Goal: Transaction & Acquisition: Obtain resource

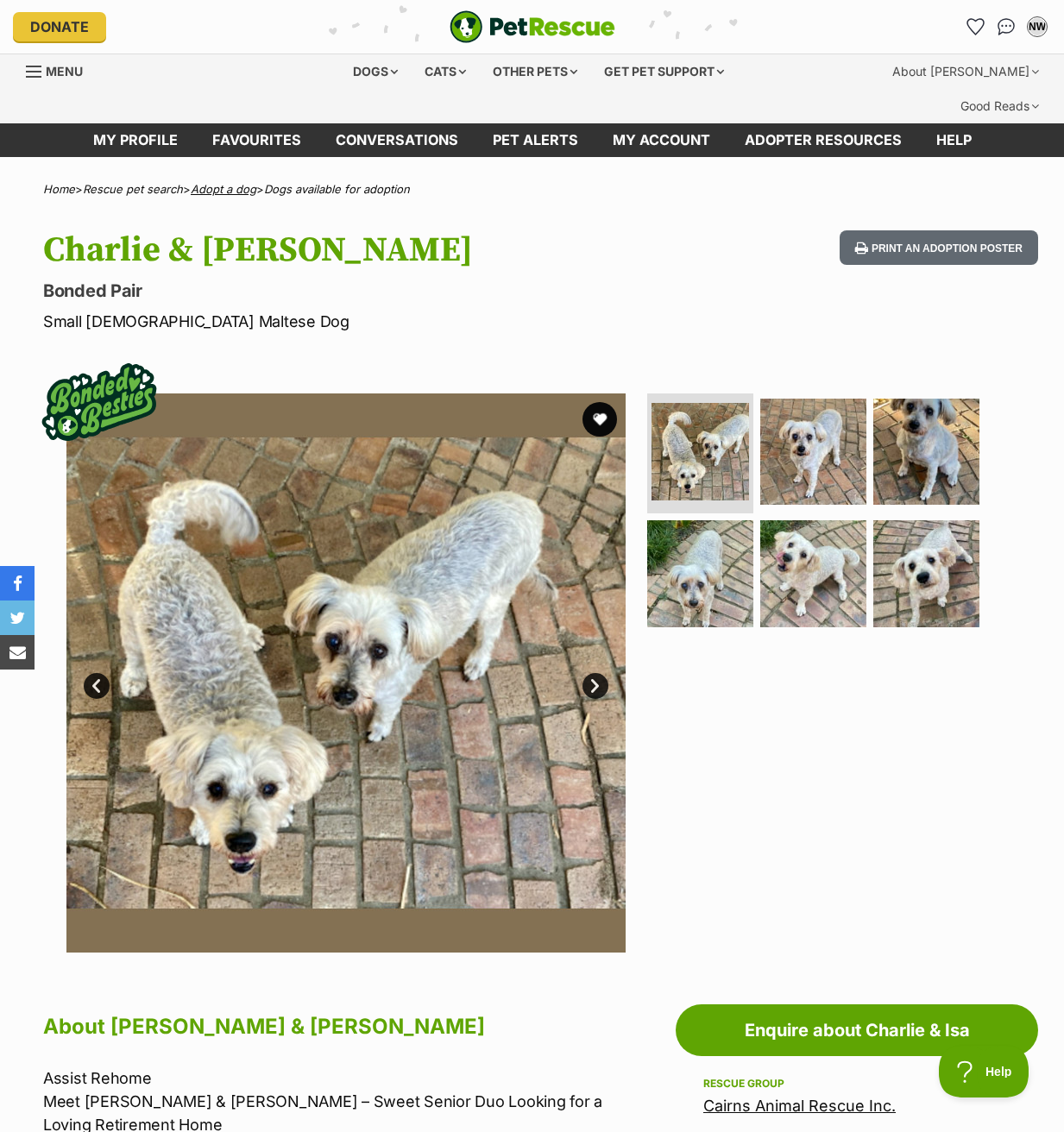
click at [226, 182] on link "Adopt a dog" at bounding box center [223, 189] width 65 height 14
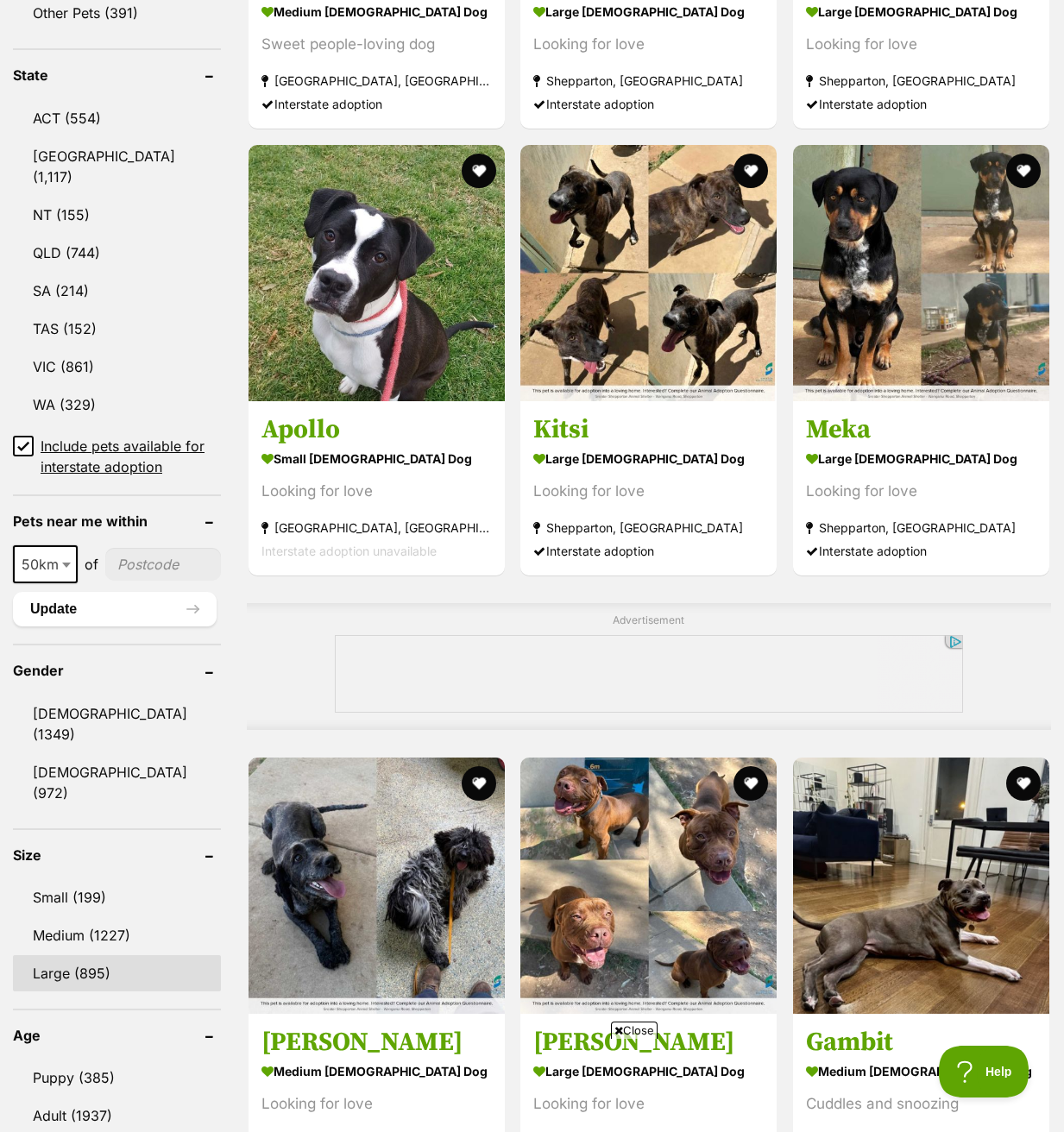
scroll to position [949, 0]
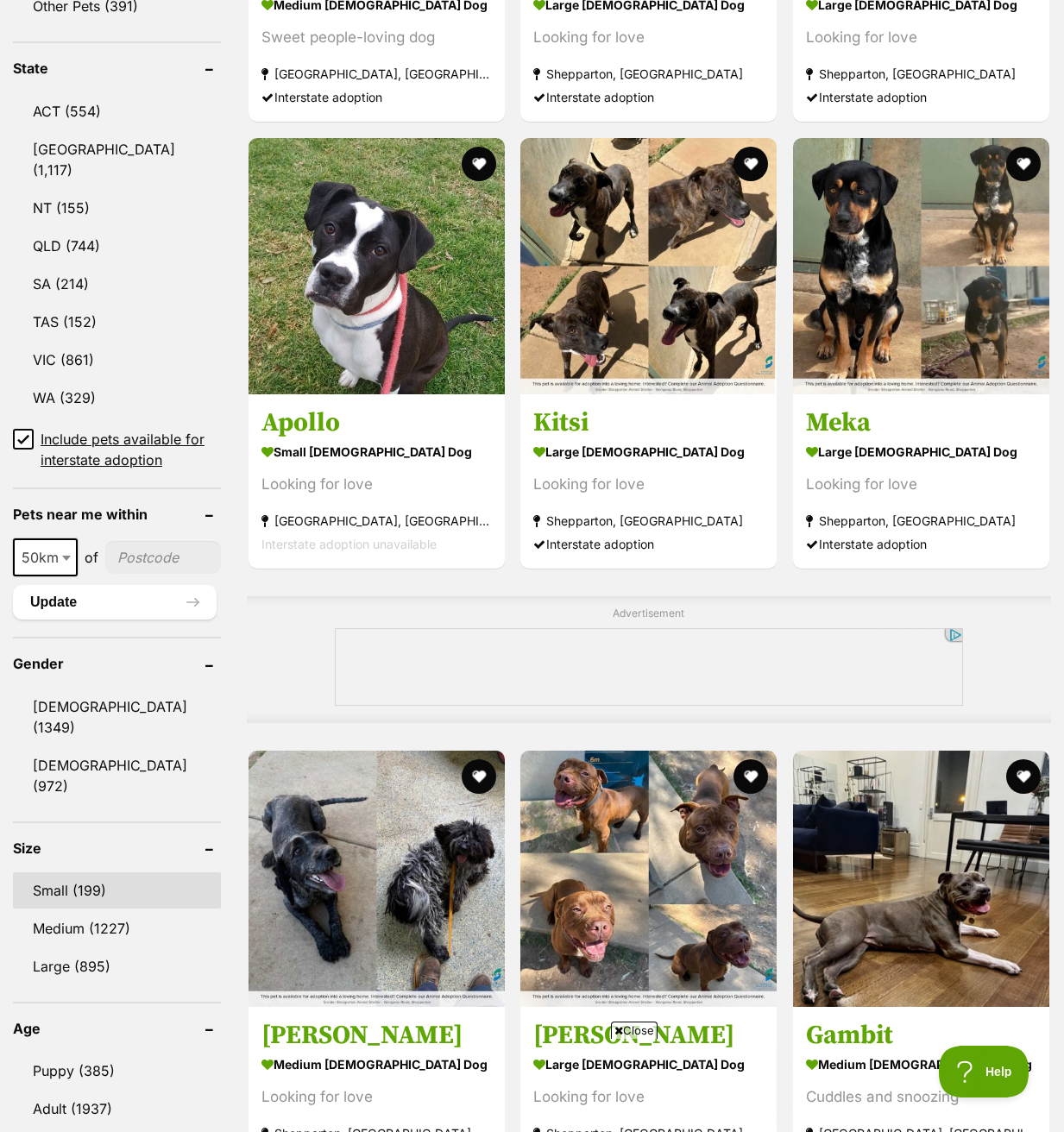
click at [56, 873] on link "Small (199)" at bounding box center [117, 890] width 208 height 36
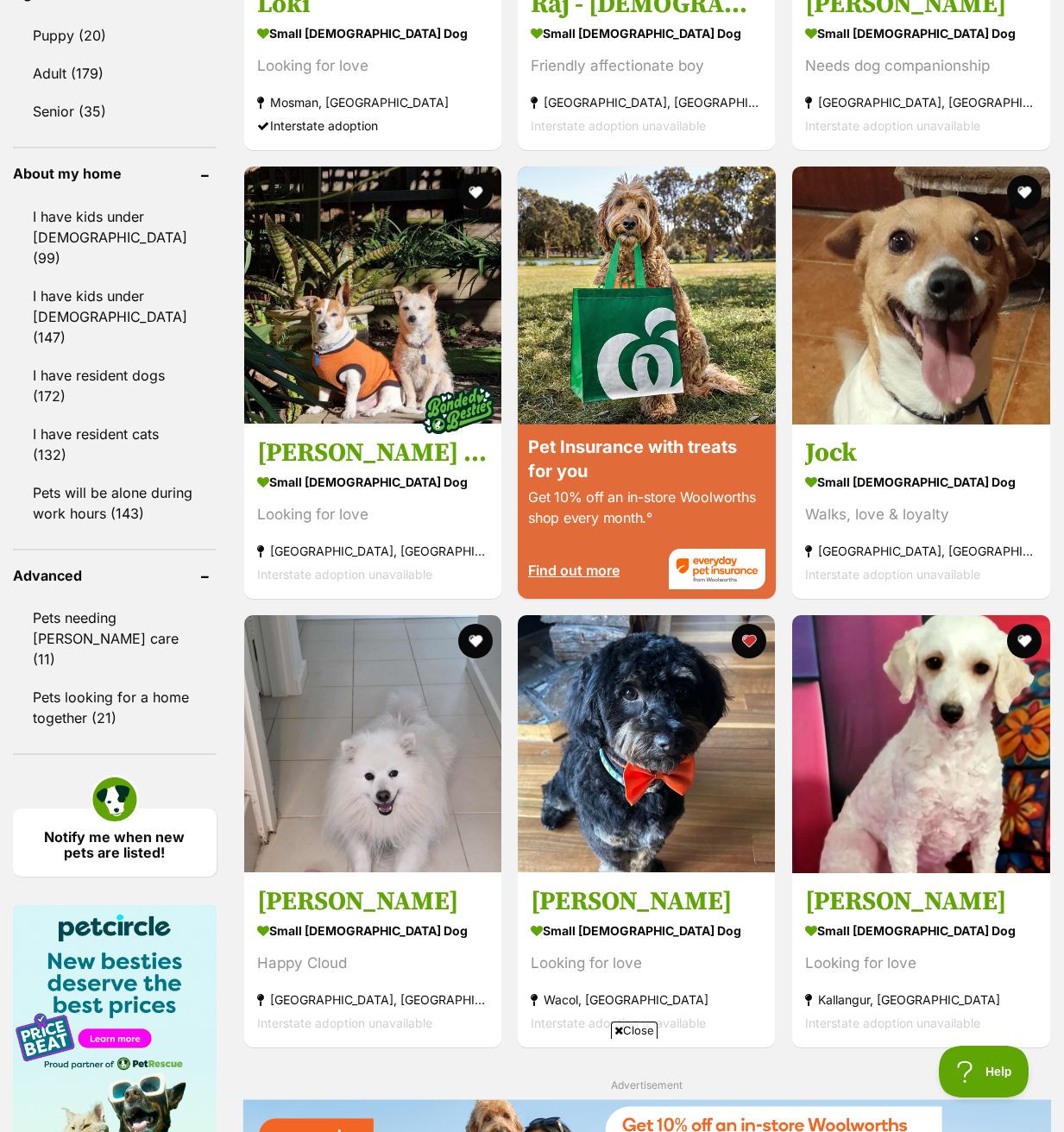
scroll to position [2157, 0]
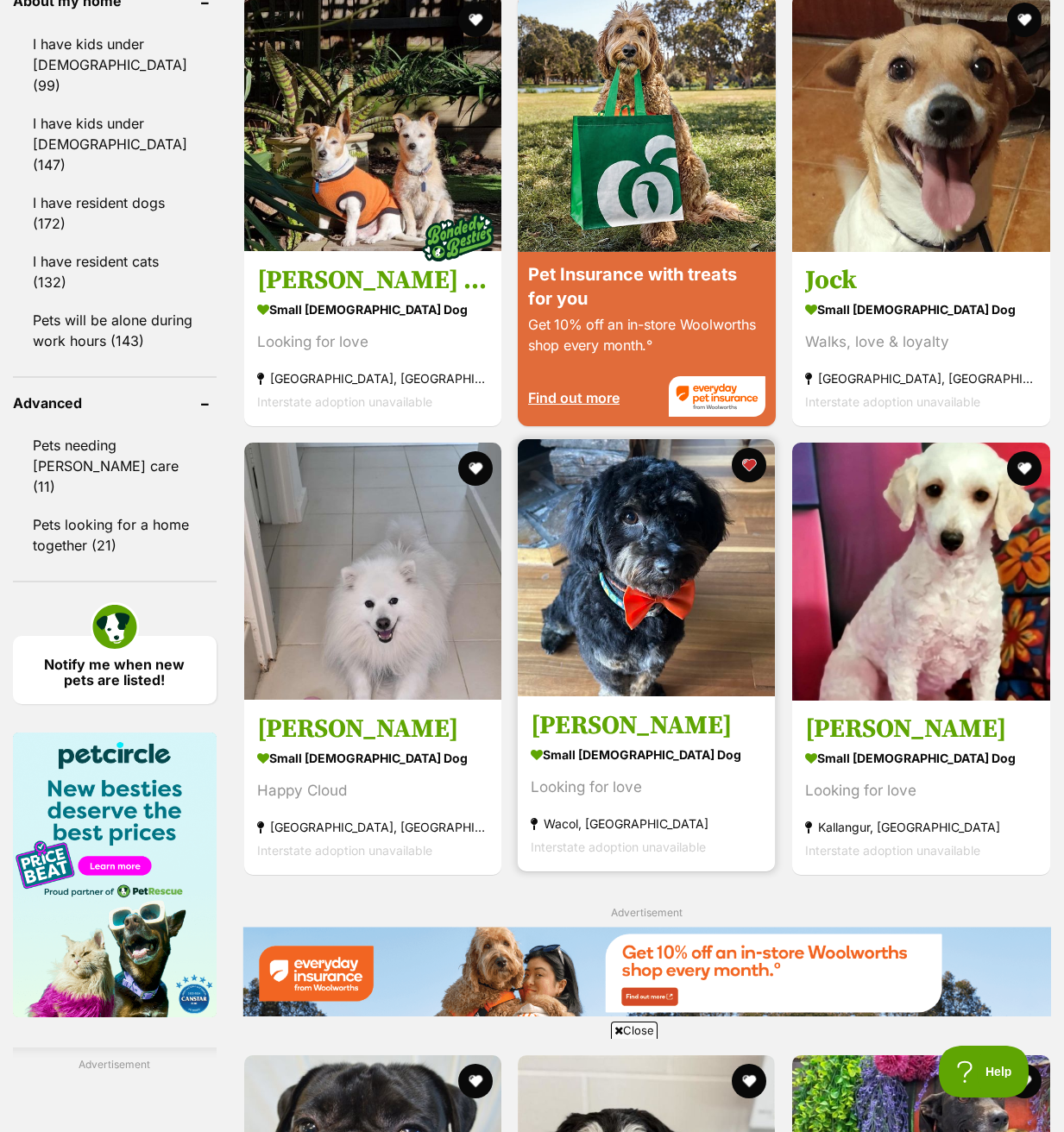
click at [648, 511] on img at bounding box center [646, 567] width 257 height 257
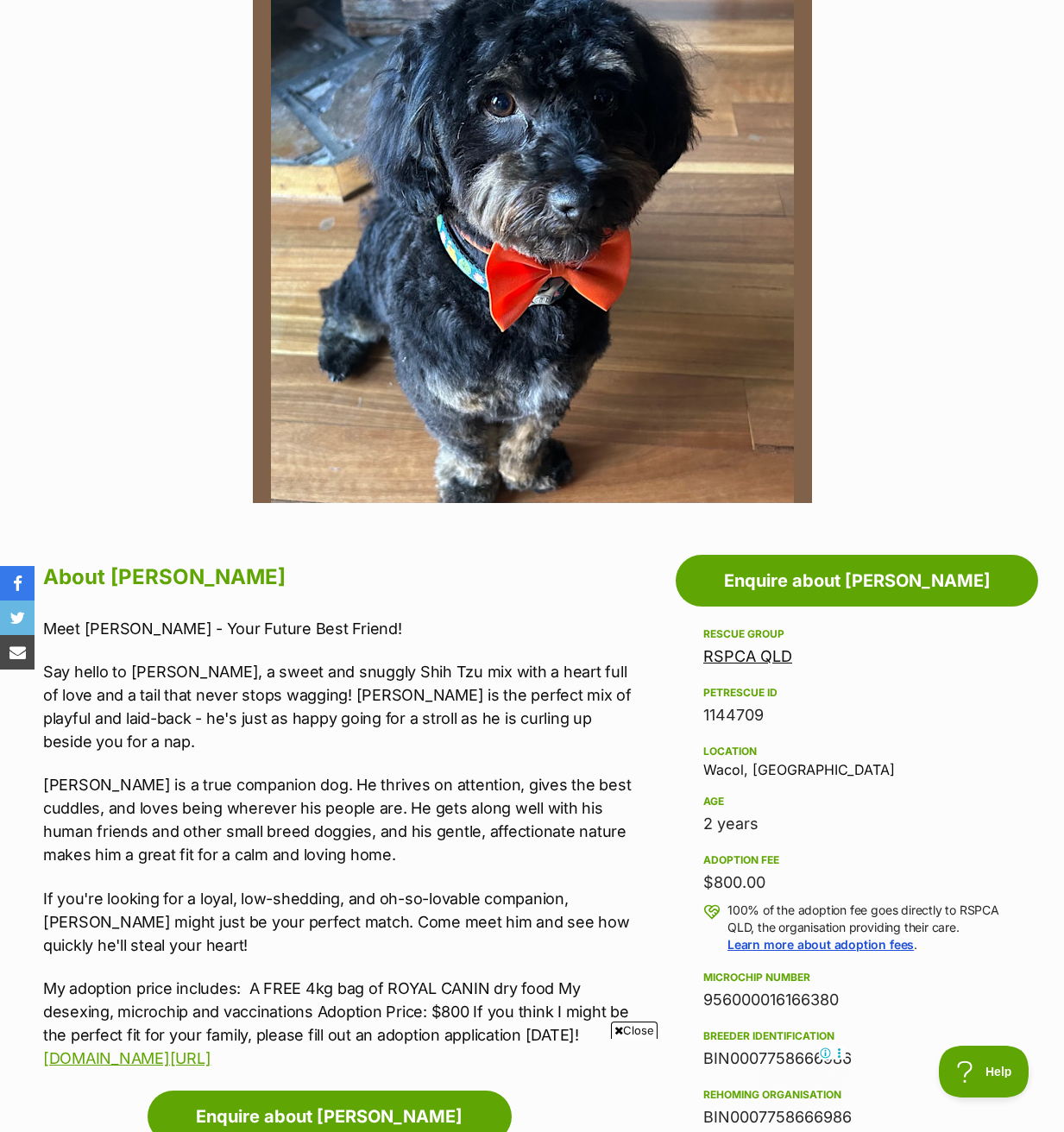
scroll to position [690, 0]
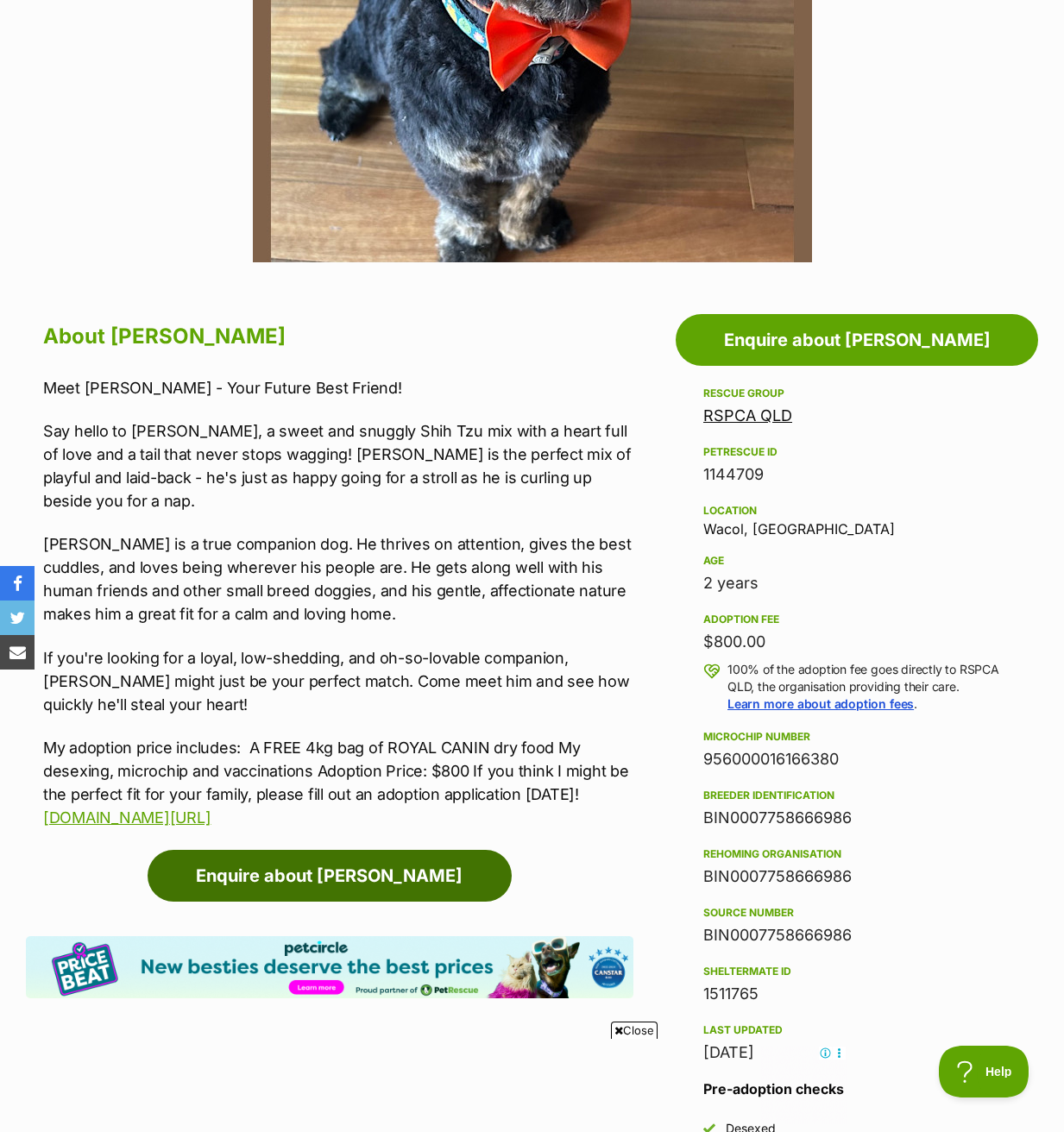
click at [453, 850] on link "Enquire about [PERSON_NAME]" at bounding box center [329, 875] width 364 height 52
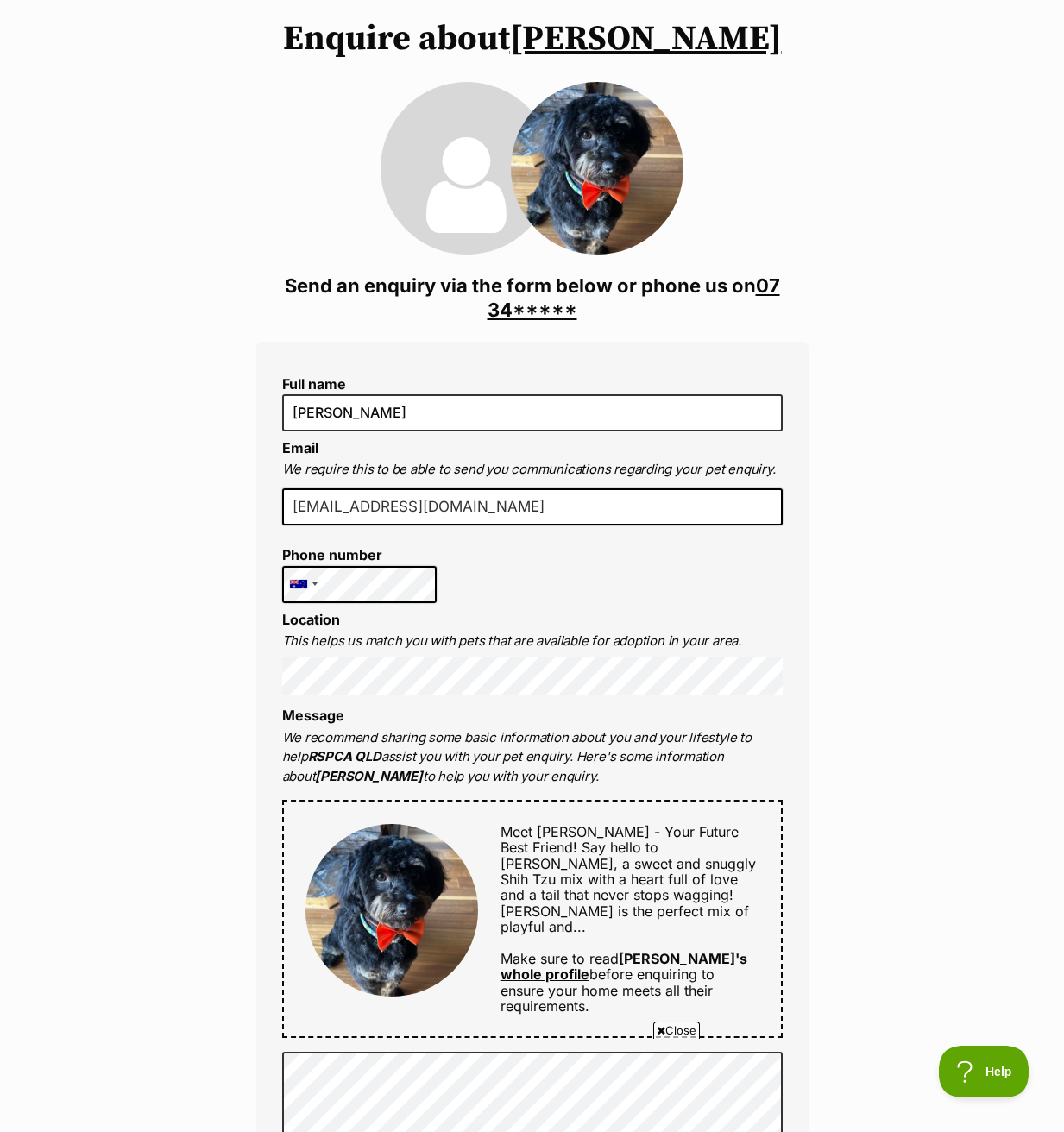
click at [538, 274] on link "07 34*****" at bounding box center [634, 297] width 293 height 47
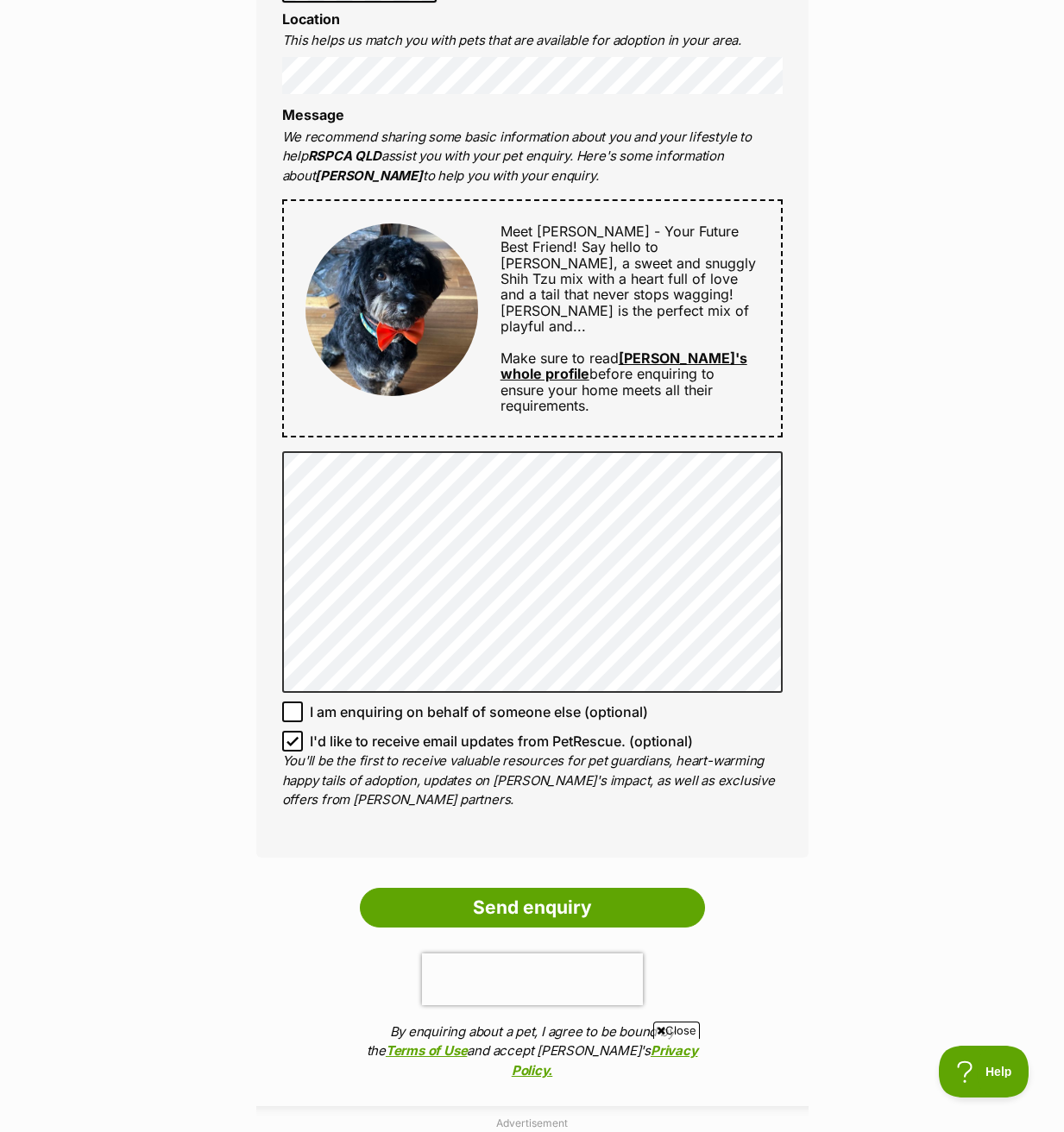
scroll to position [776, 0]
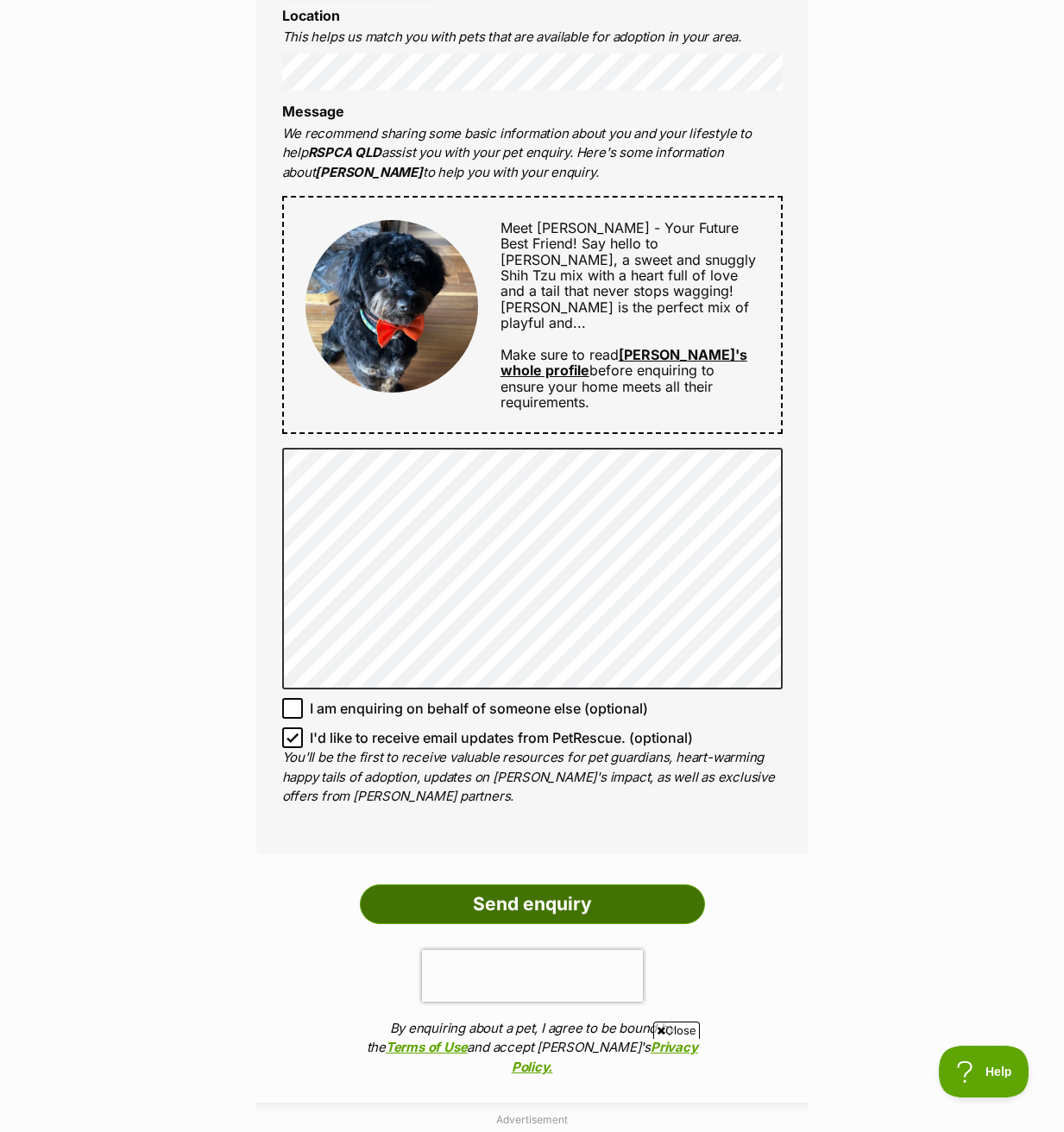
click at [679, 885] on input "Send enquiry" at bounding box center [532, 904] width 345 height 40
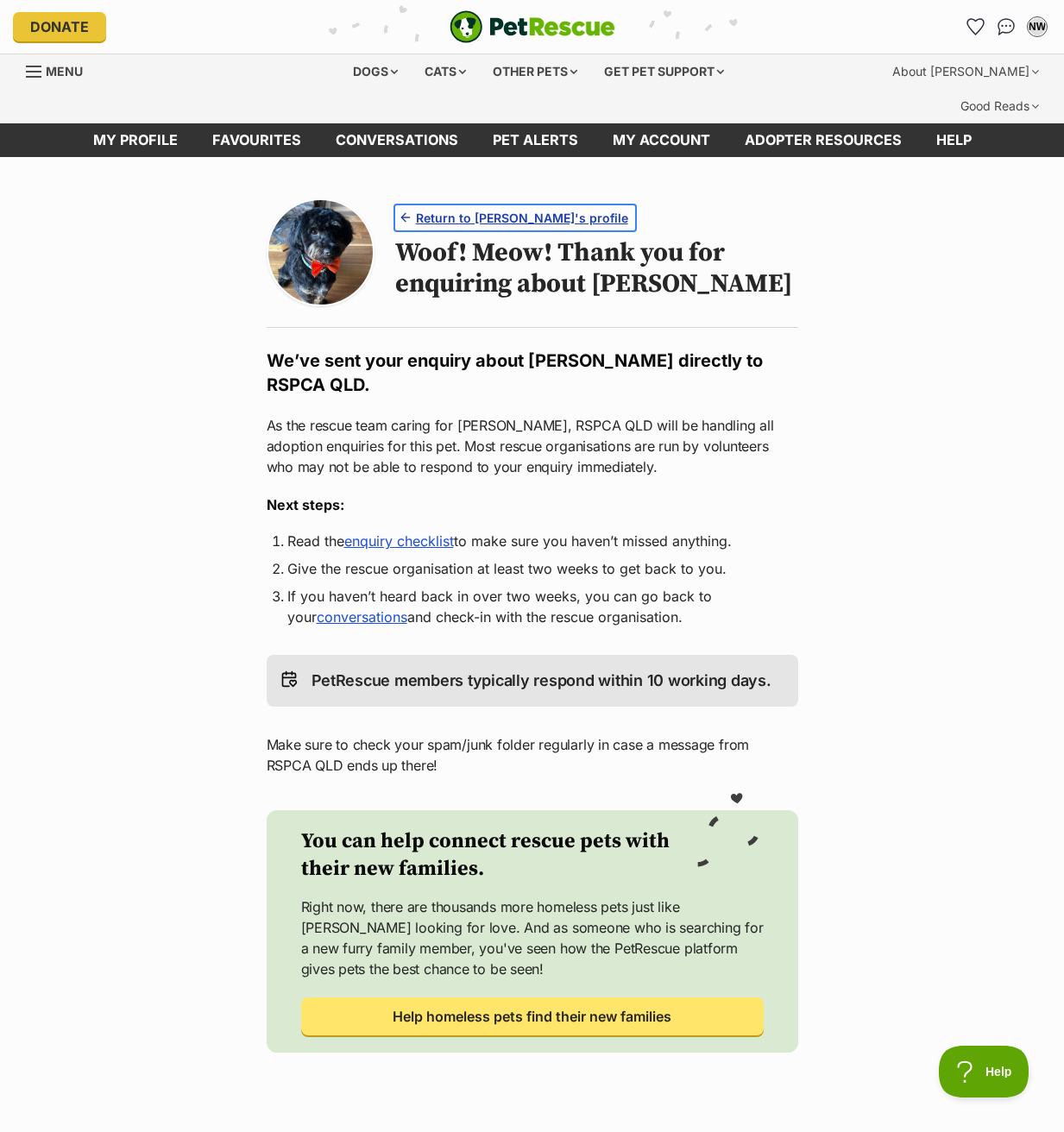
click at [528, 209] on span "Return to Ollie's profile" at bounding box center [521, 218] width 213 height 19
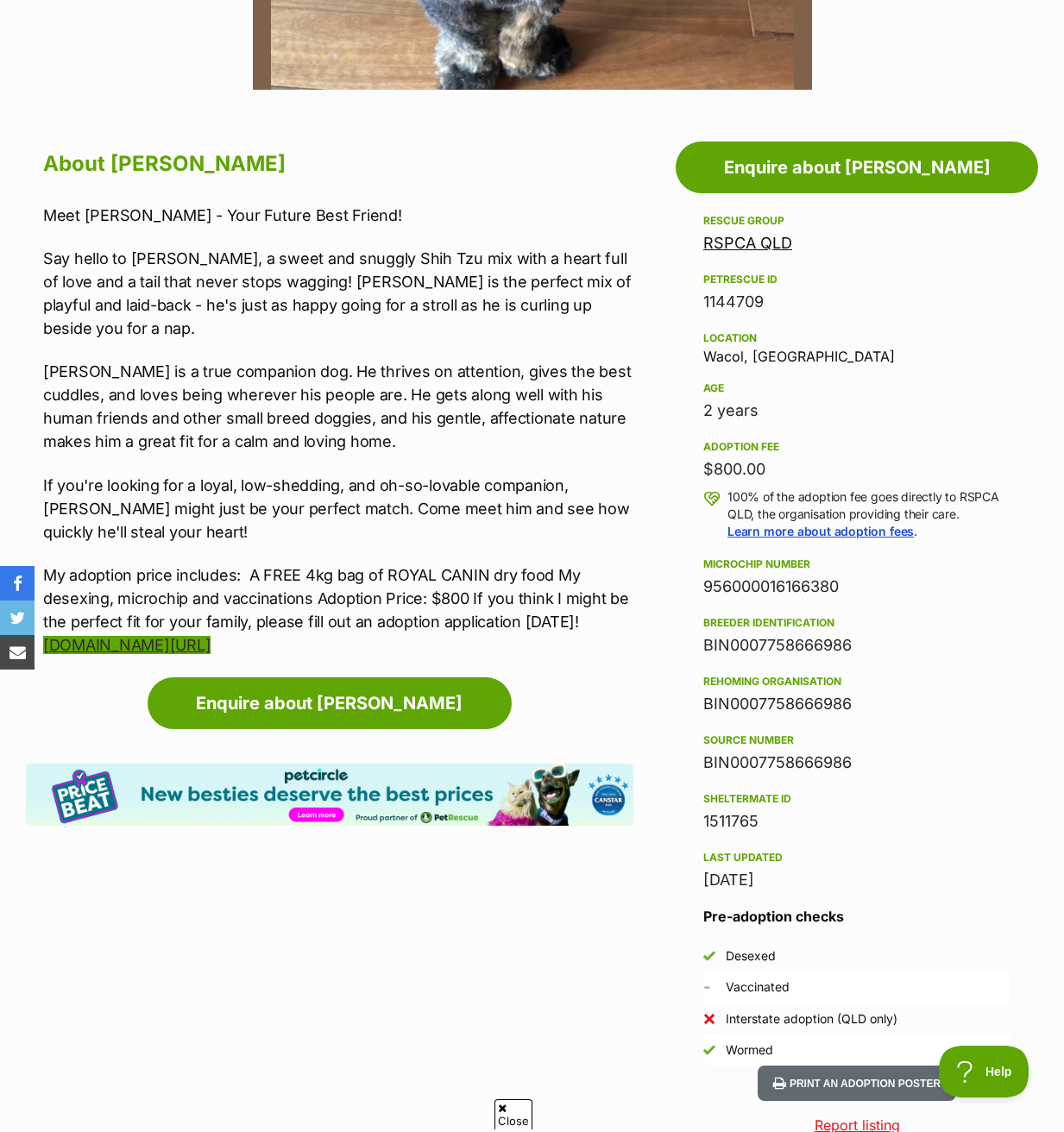
click at [176, 636] on link "[DOMAIN_NAME][URL]" at bounding box center [127, 645] width 168 height 19
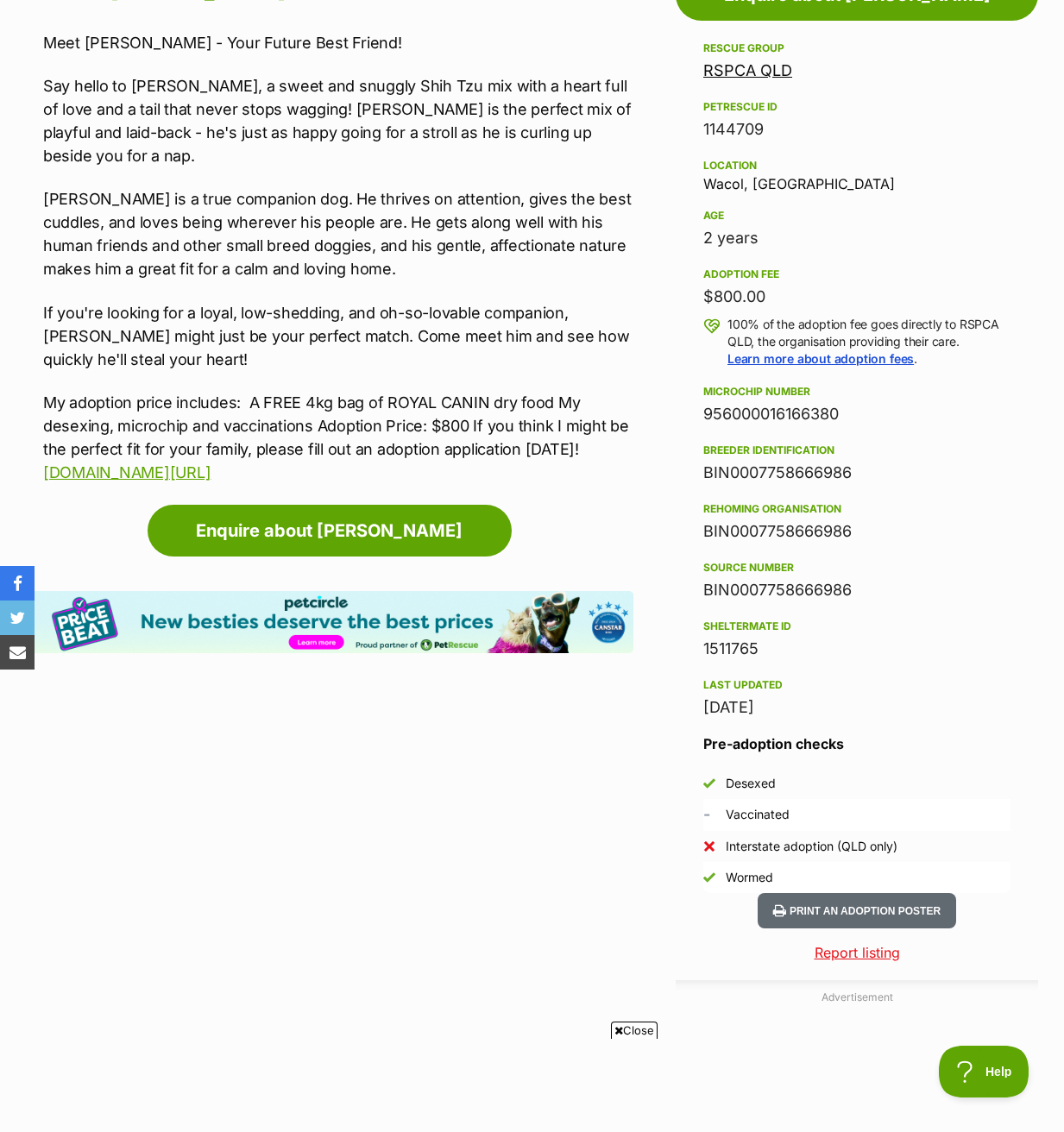
drag, startPoint x: 855, startPoint y: 439, endPoint x: 701, endPoint y: 436, distance: 154.0
click at [701, 436] on aside "Rescue group RSPCA QLD PetRescue ID 1144709 Location Wacol, QLD Age 2 years Ado…" at bounding box center [857, 465] width 363 height 855
copy div "BIN0007758666986"
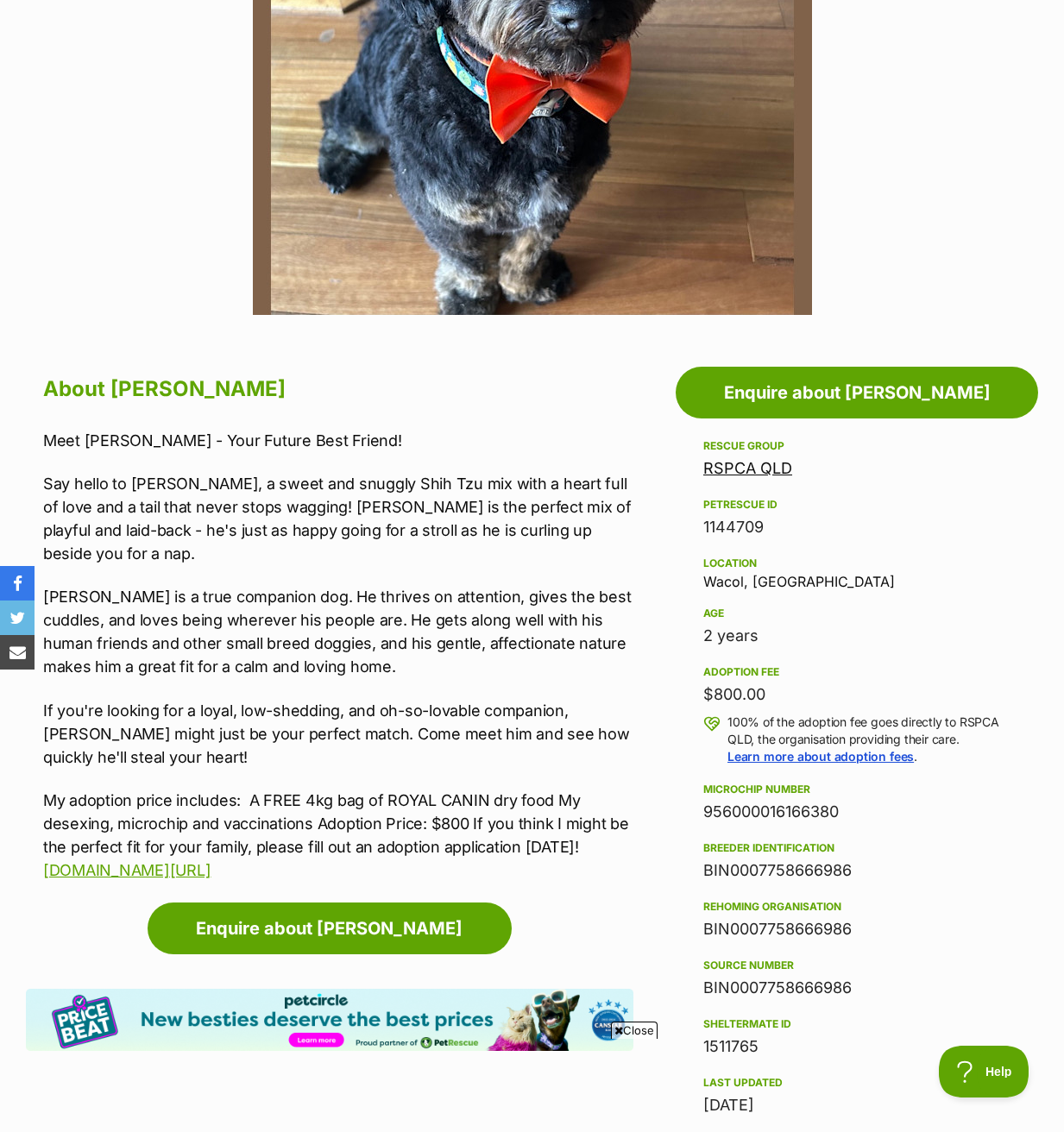
scroll to position [604, 0]
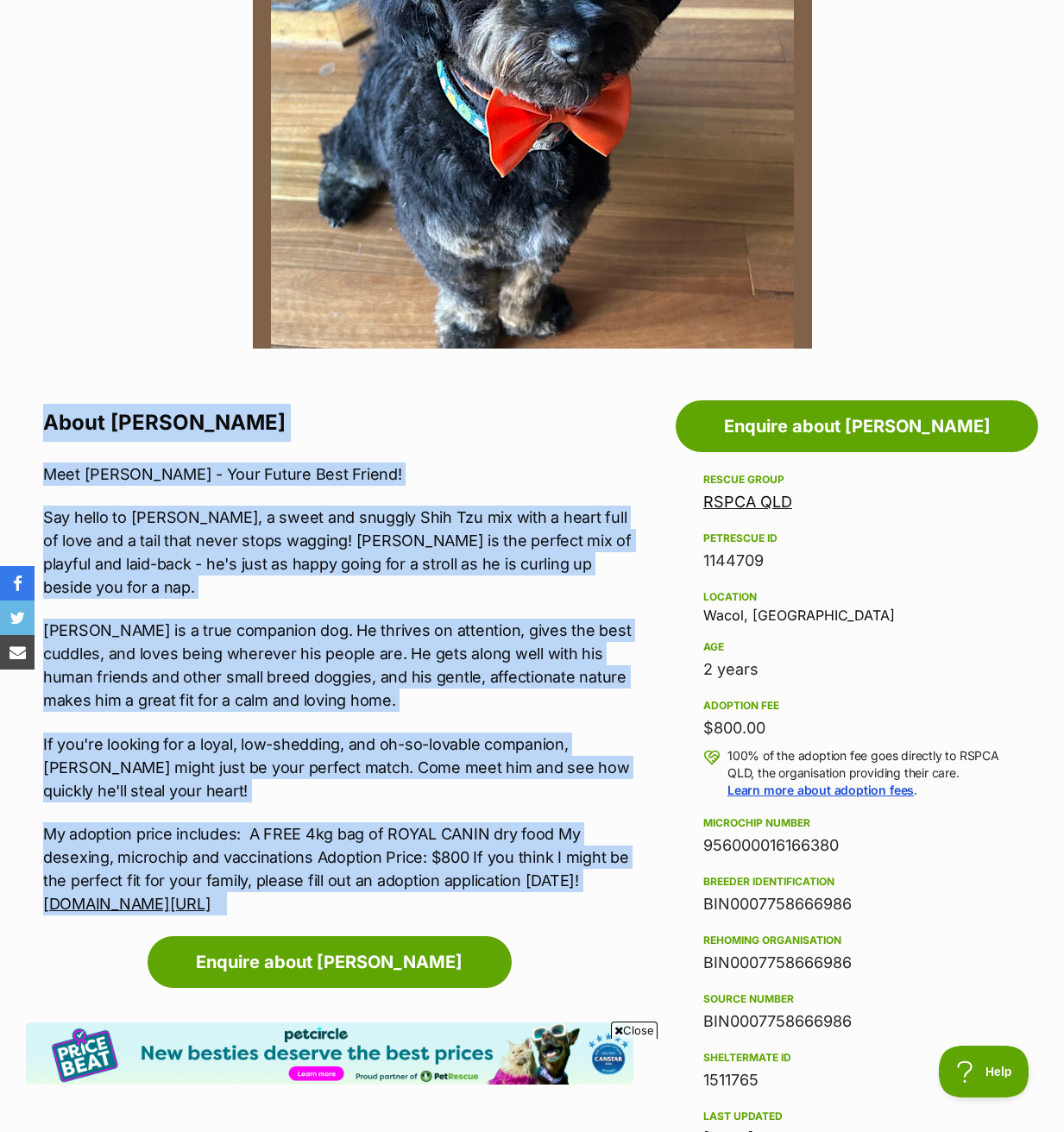
drag, startPoint x: 41, startPoint y: 386, endPoint x: 493, endPoint y: 843, distance: 642.8
click at [493, 843] on div "About Ollie Meet Ollie - Your Future Best Friend! Say hello to Ollie, a sweet a…" at bounding box center [329, 660] width 608 height 513
copy div "About Ollie Meet Ollie - Your Future Best Friend! Say hello to Ollie, a sweet a…"
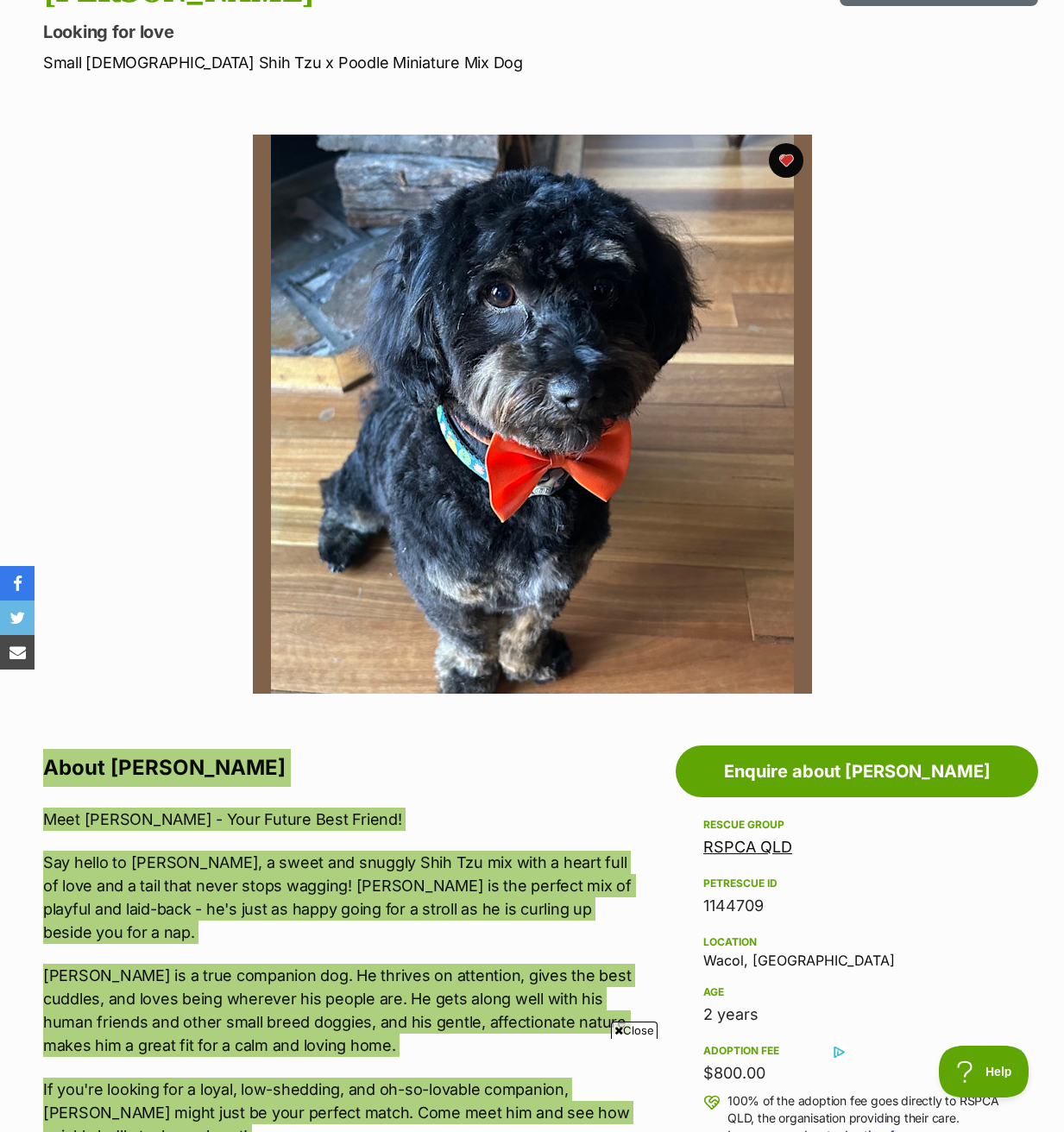
scroll to position [0, 0]
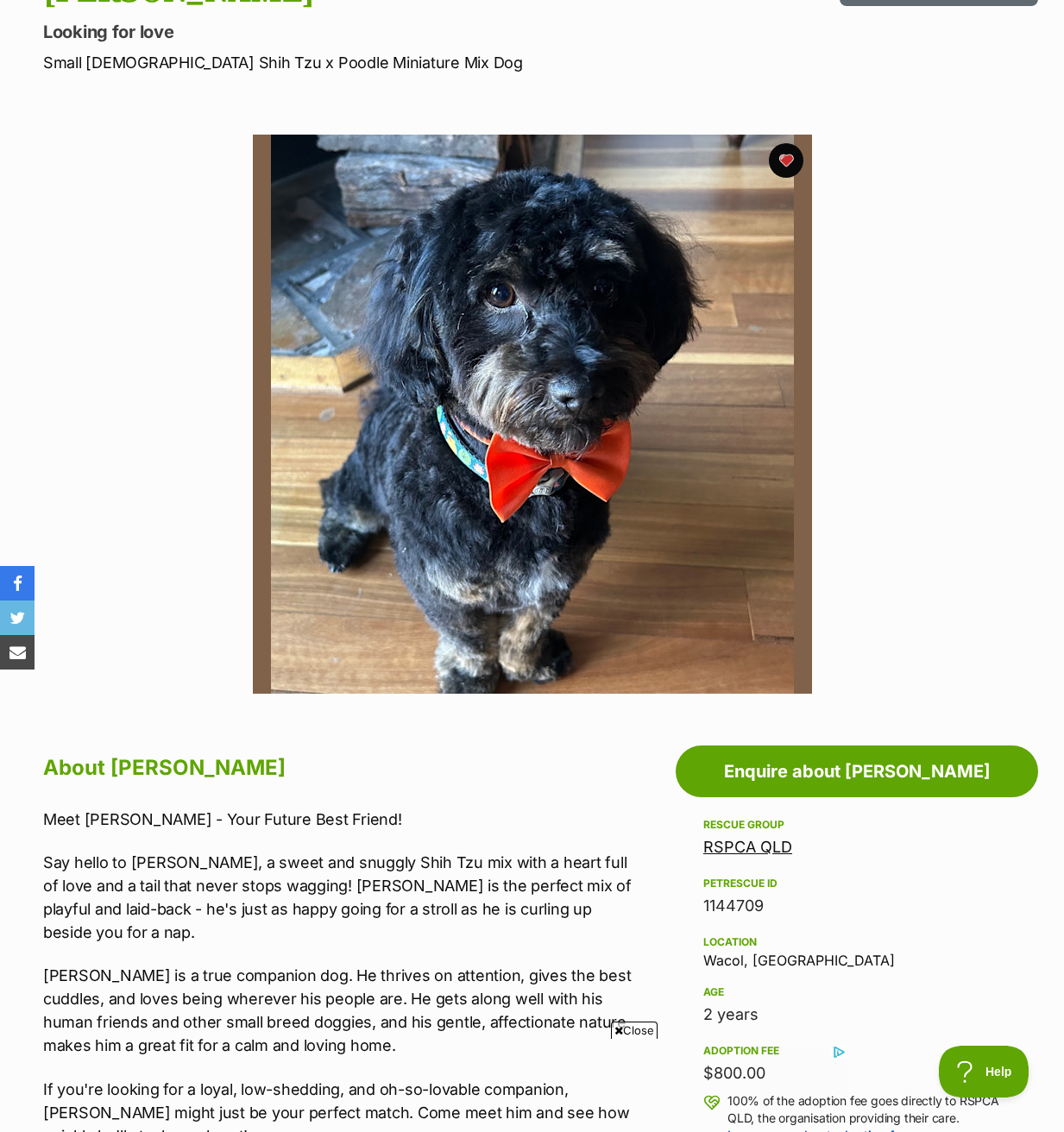
click at [929, 315] on section "Available 1 of 1 images Next Prev 1" at bounding box center [532, 401] width 984 height 585
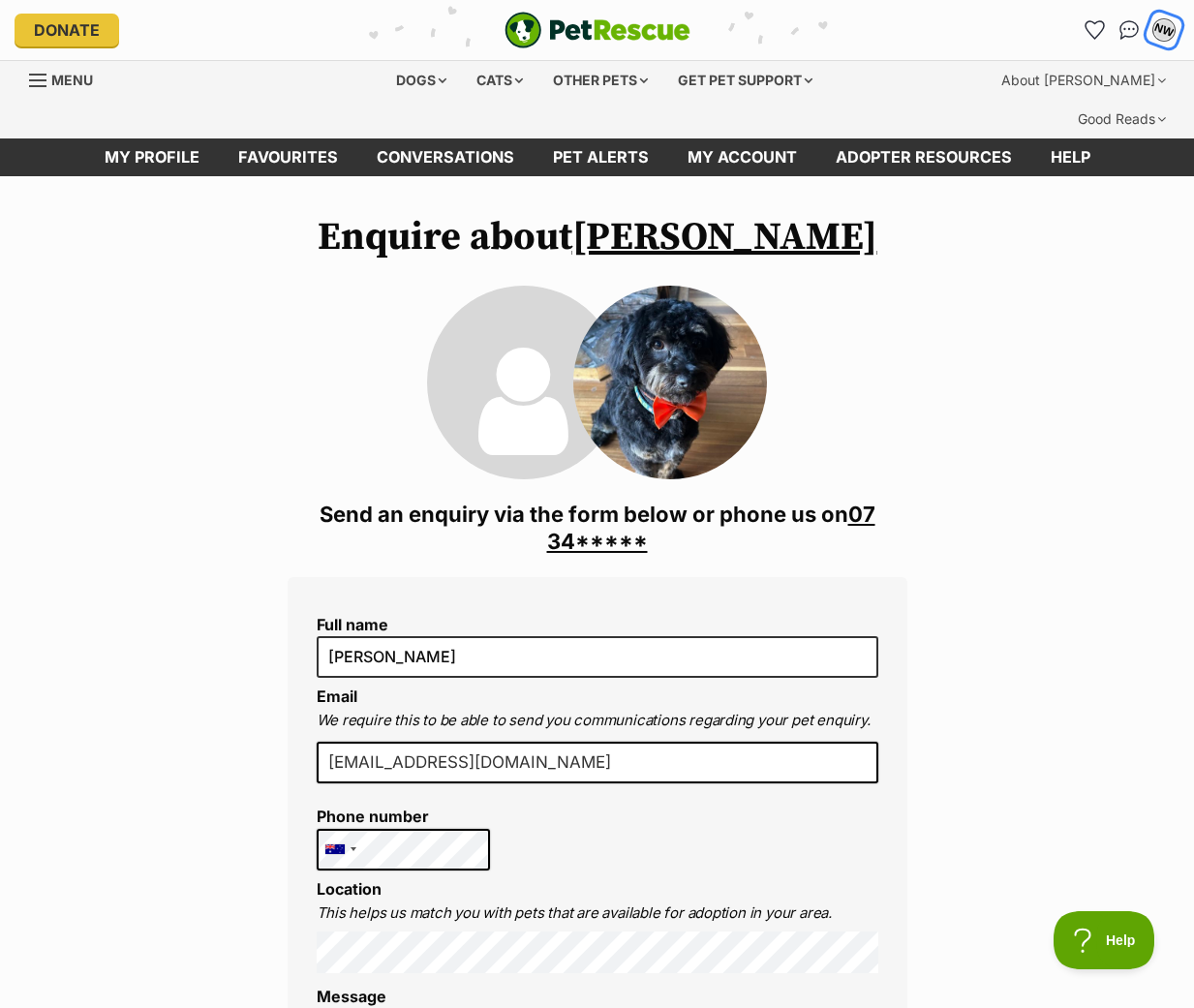
click at [1164, 27] on div "NW" at bounding box center [1163, 30] width 25 height 25
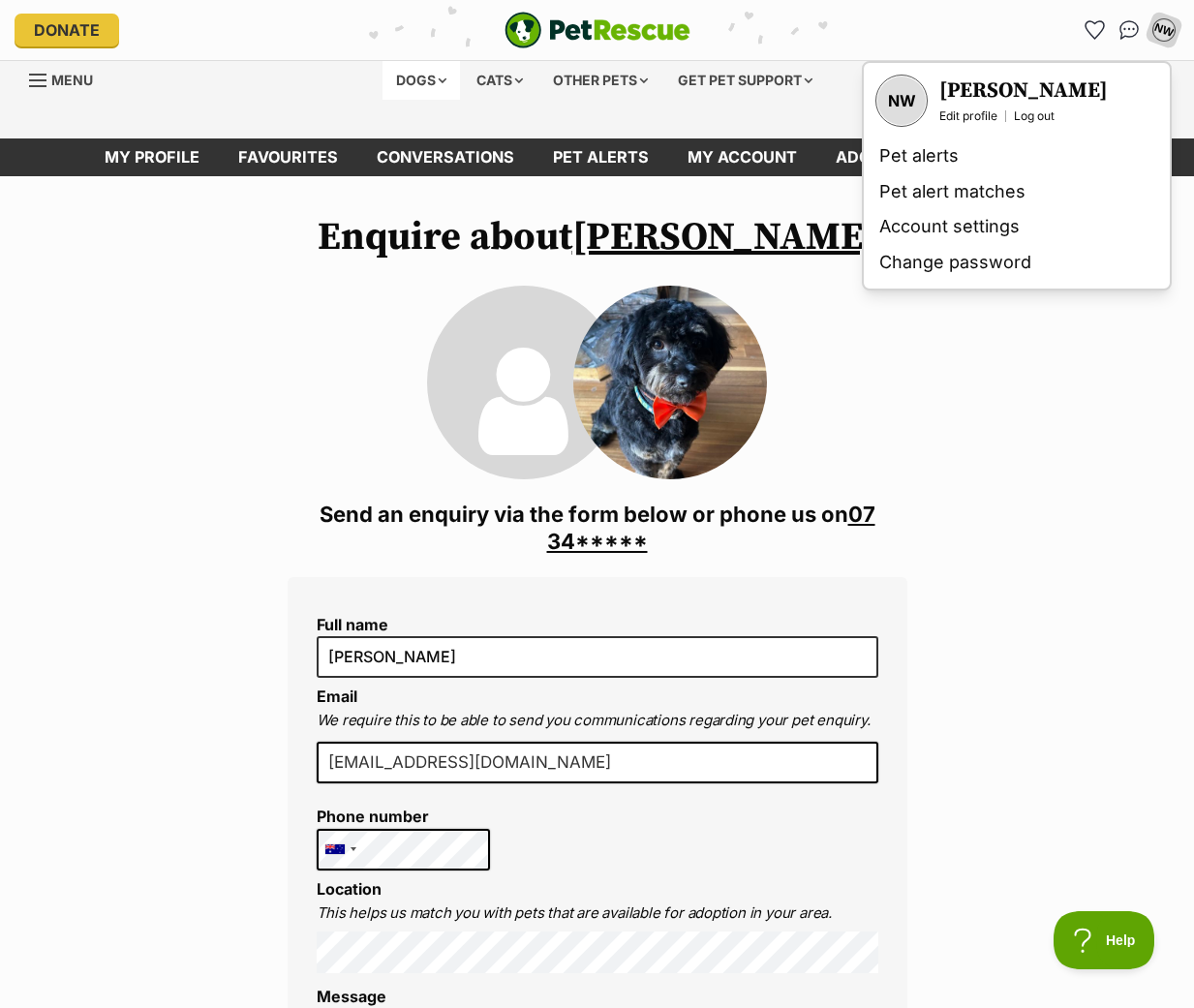
click at [404, 66] on div "Dogs" at bounding box center [421, 80] width 77 height 39
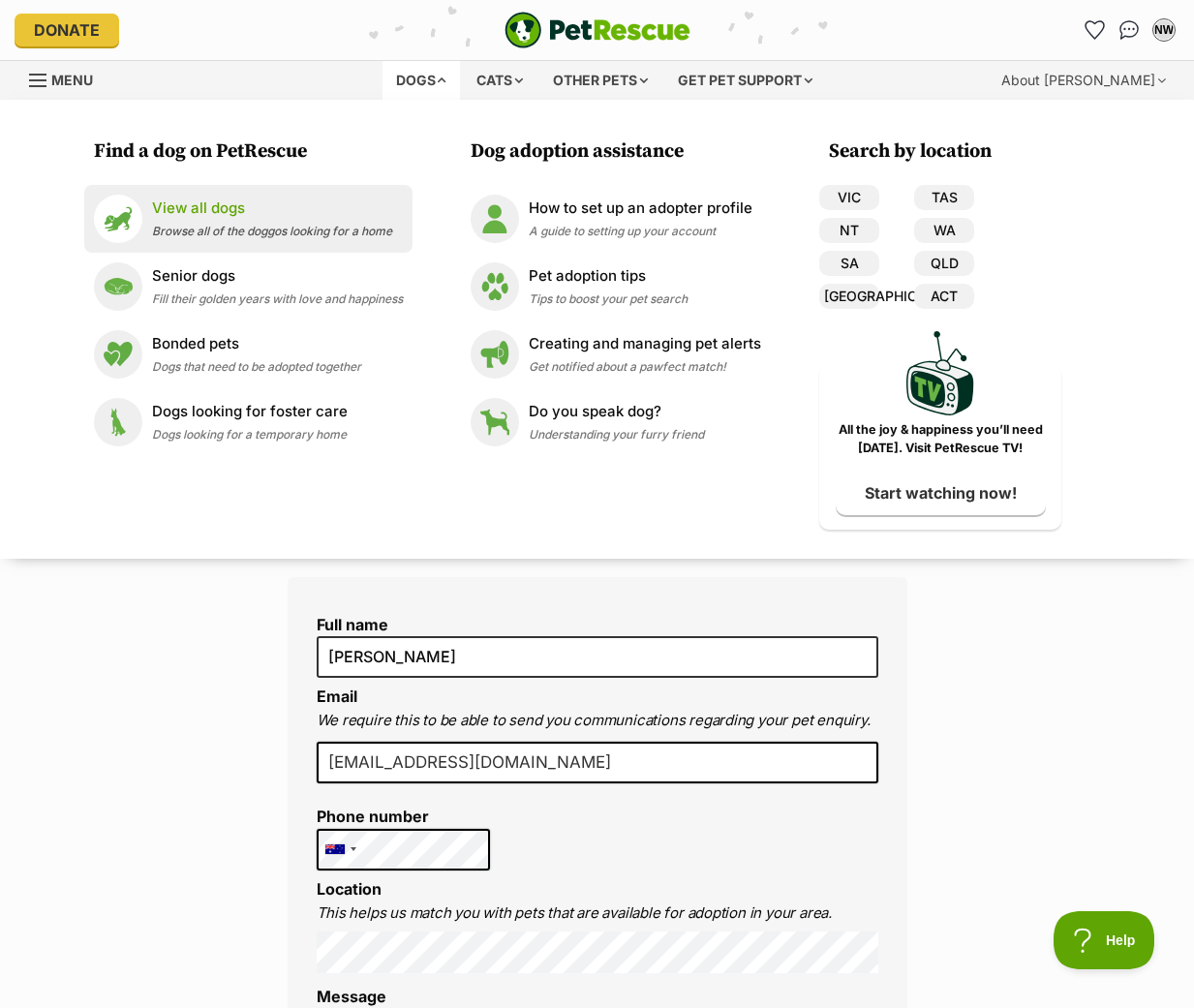
click at [215, 208] on p "View all dogs" at bounding box center [272, 209] width 241 height 22
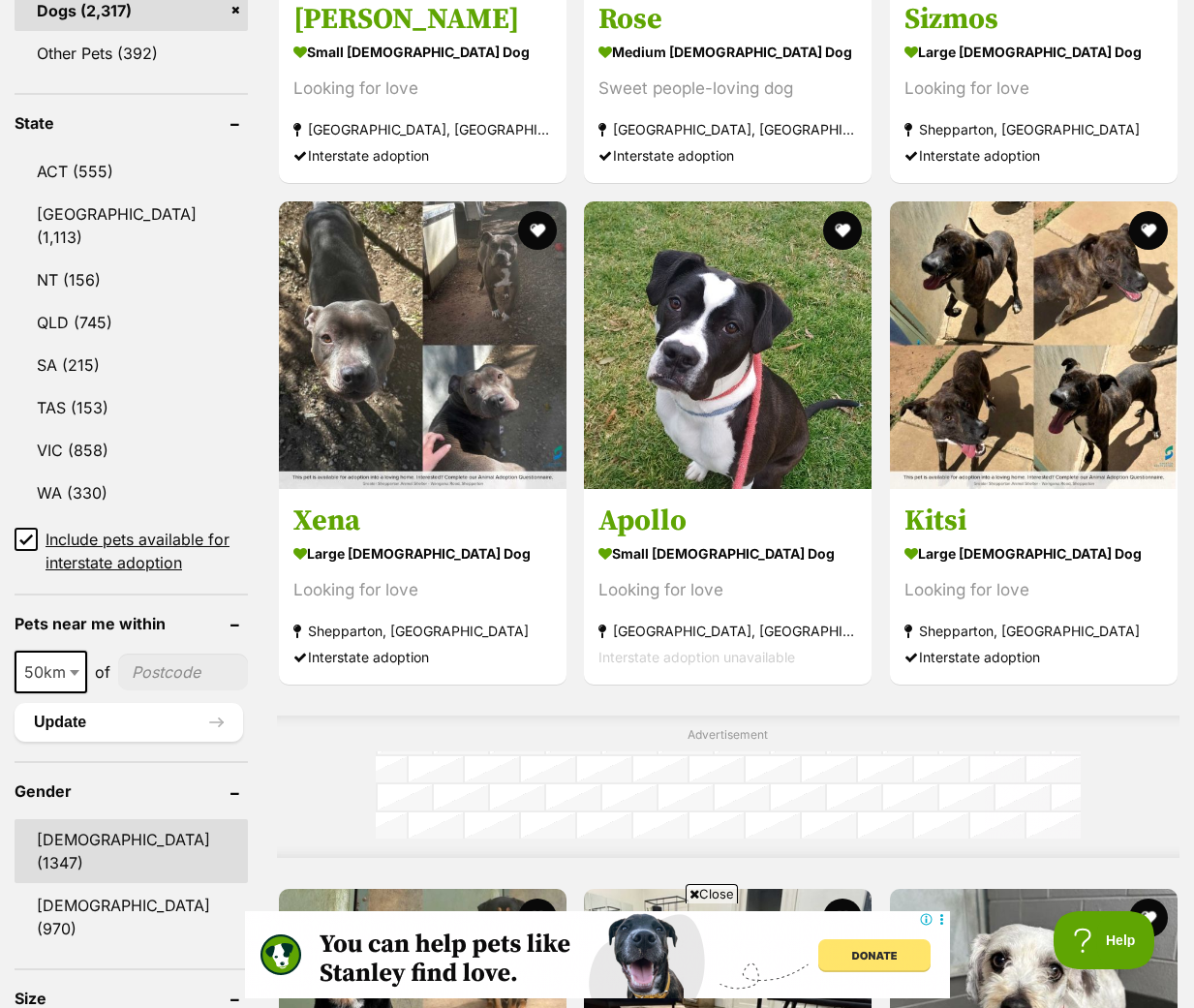
scroll to position [1065, 0]
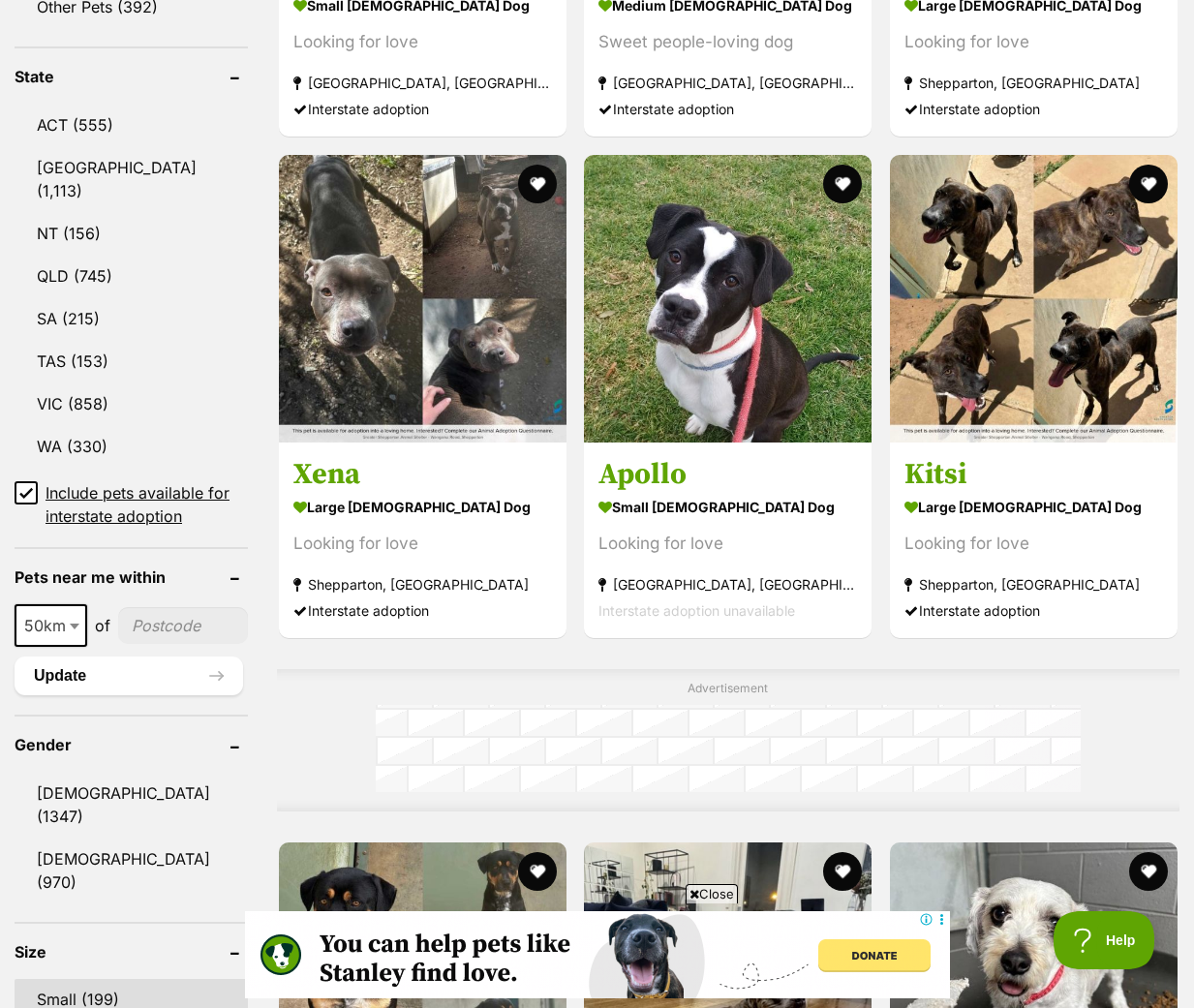
click at [109, 979] on link "Small (199)" at bounding box center [132, 999] width 234 height 41
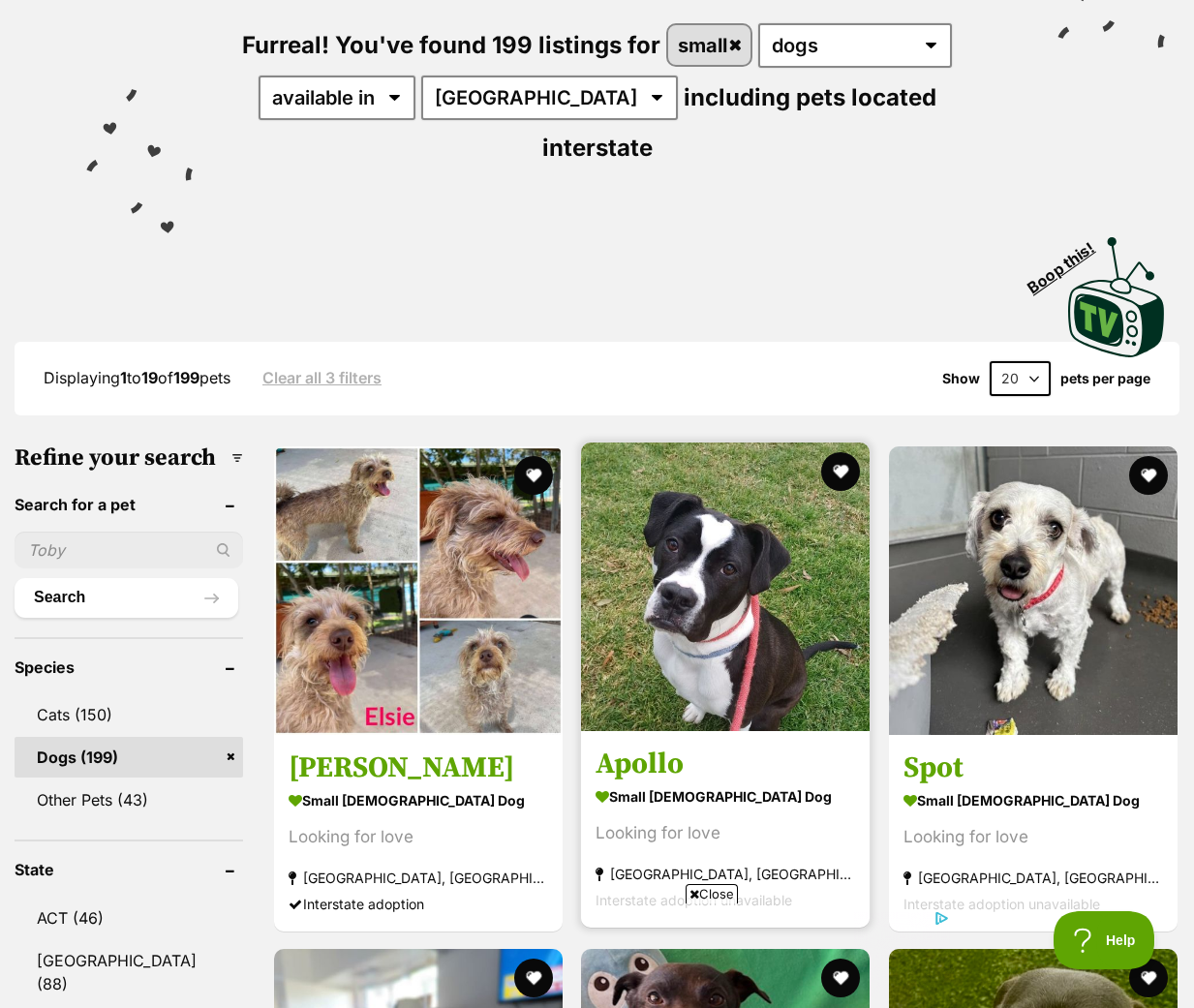
scroll to position [387, 0]
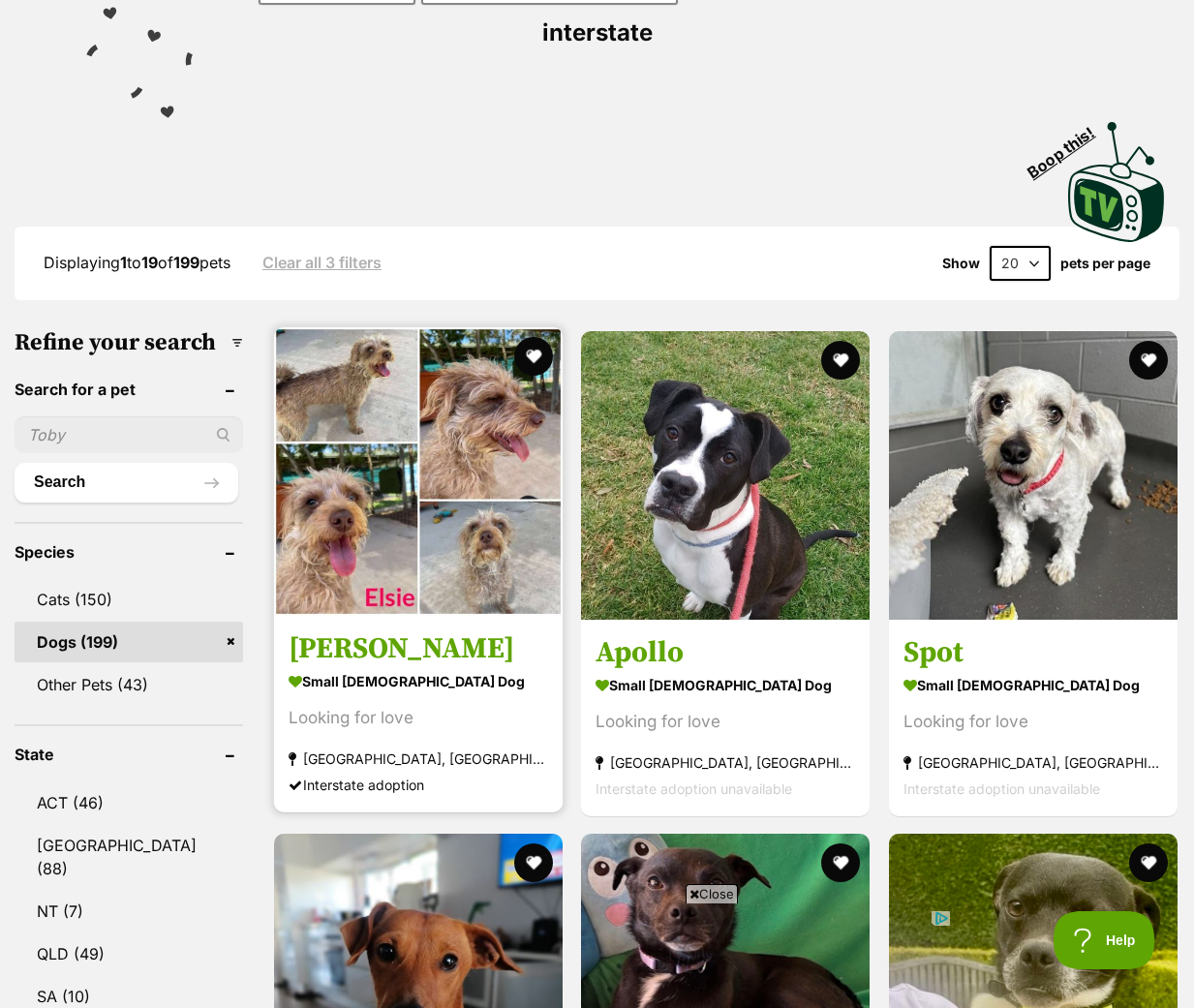
click at [450, 409] on img at bounding box center [418, 471] width 288 height 288
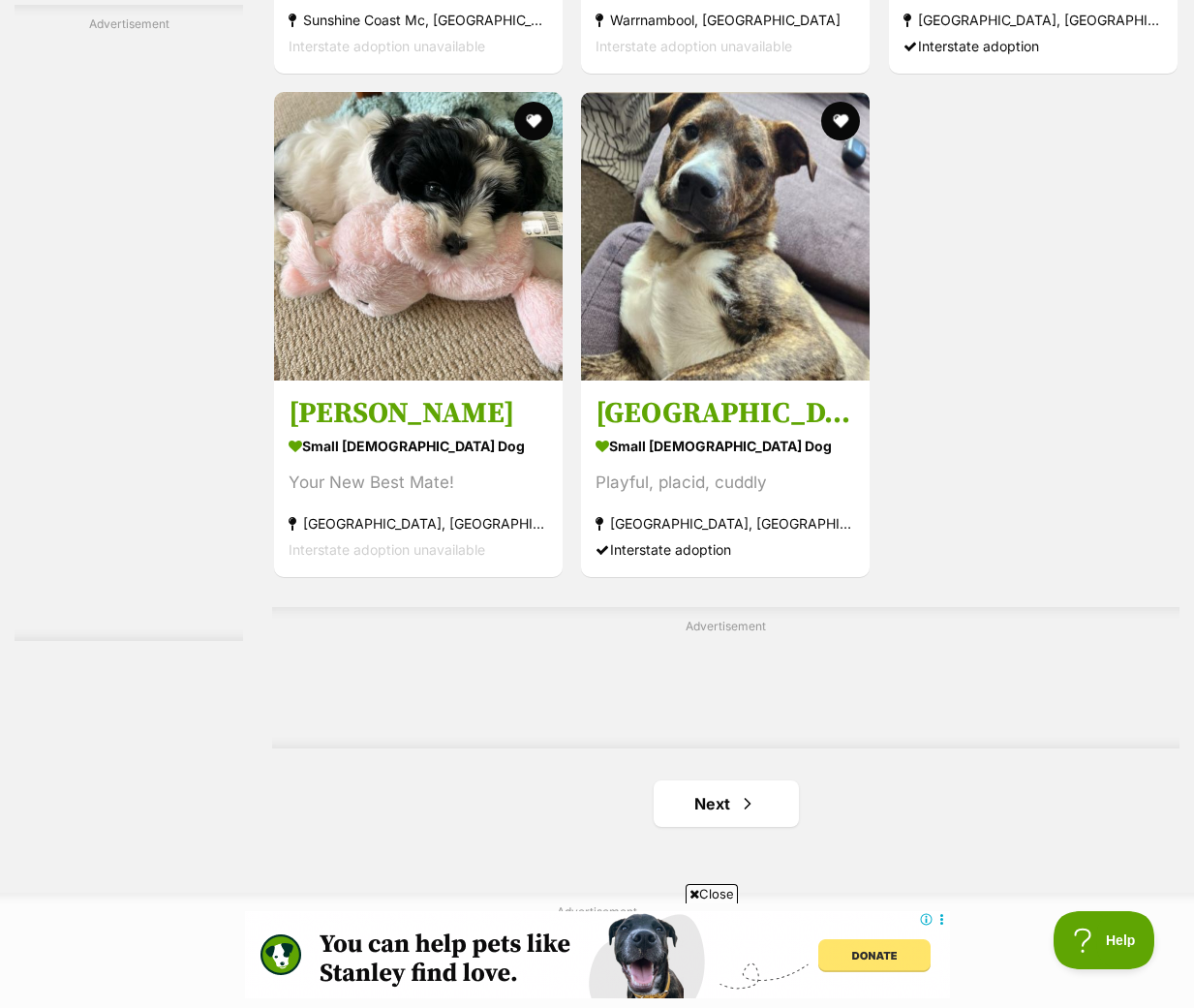
scroll to position [4068, 0]
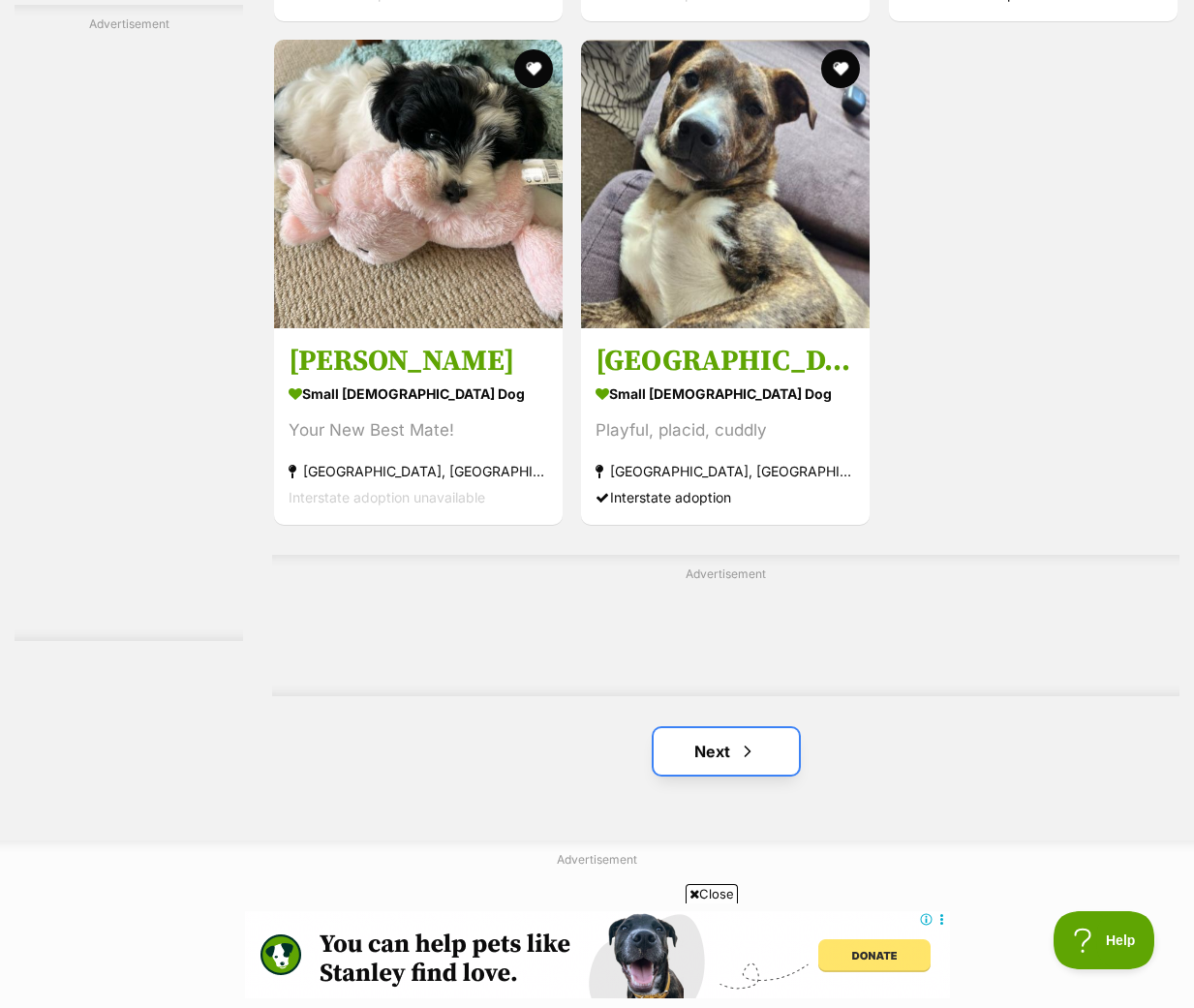
click at [772, 729] on link "Next" at bounding box center [726, 752] width 146 height 47
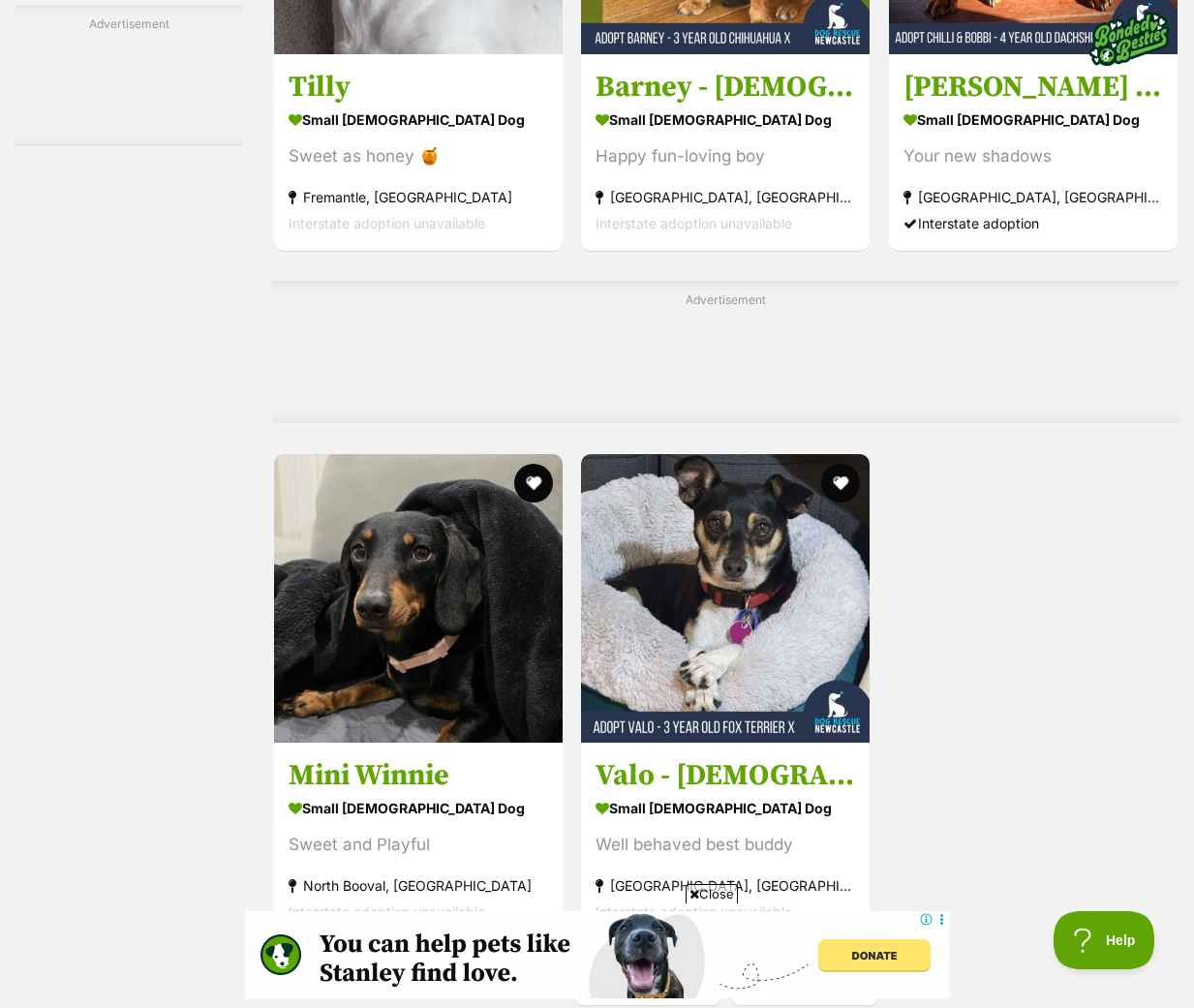
scroll to position [3874, 0]
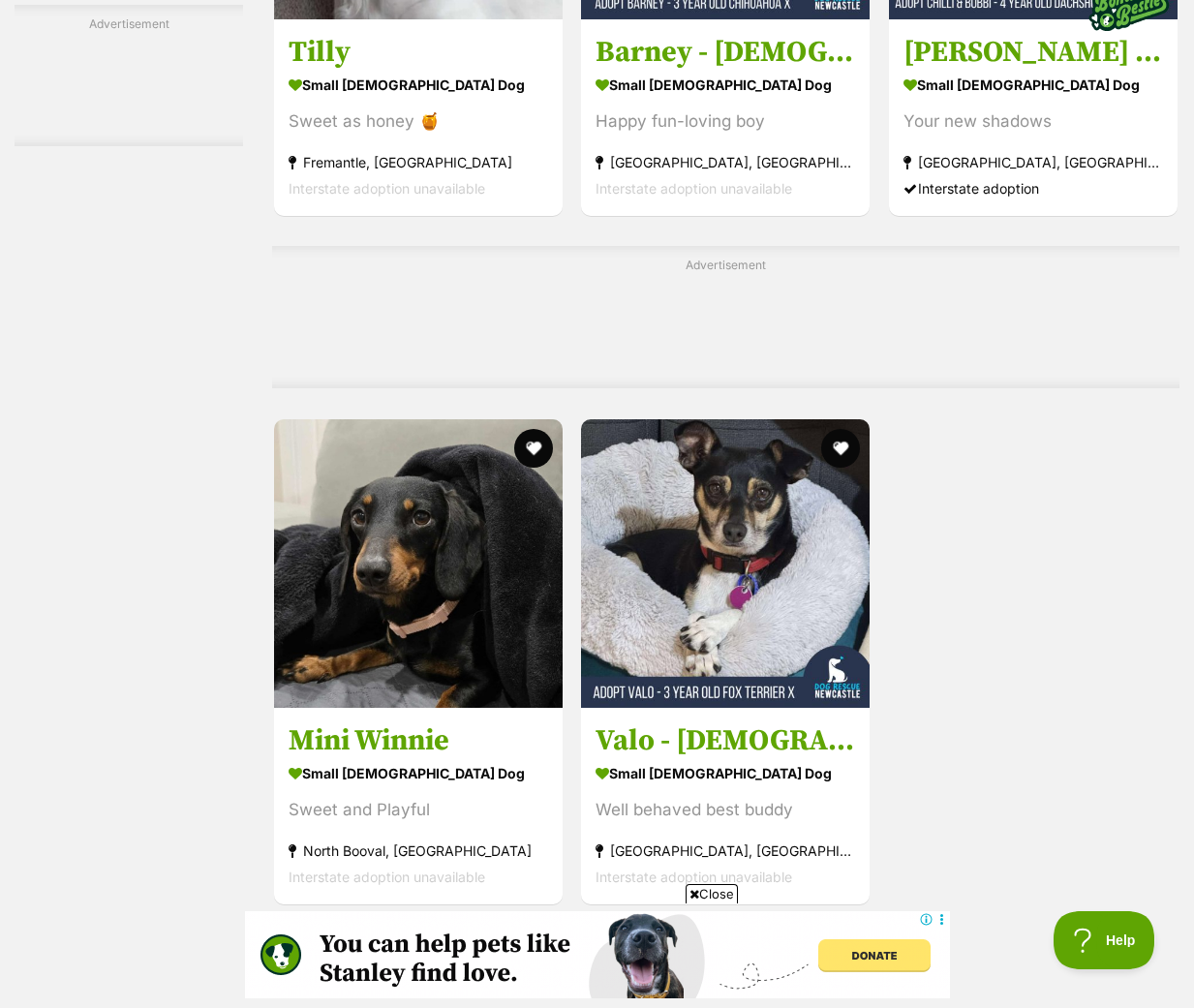
click at [785, 924] on link "Next" at bounding box center [804, 947] width 146 height 47
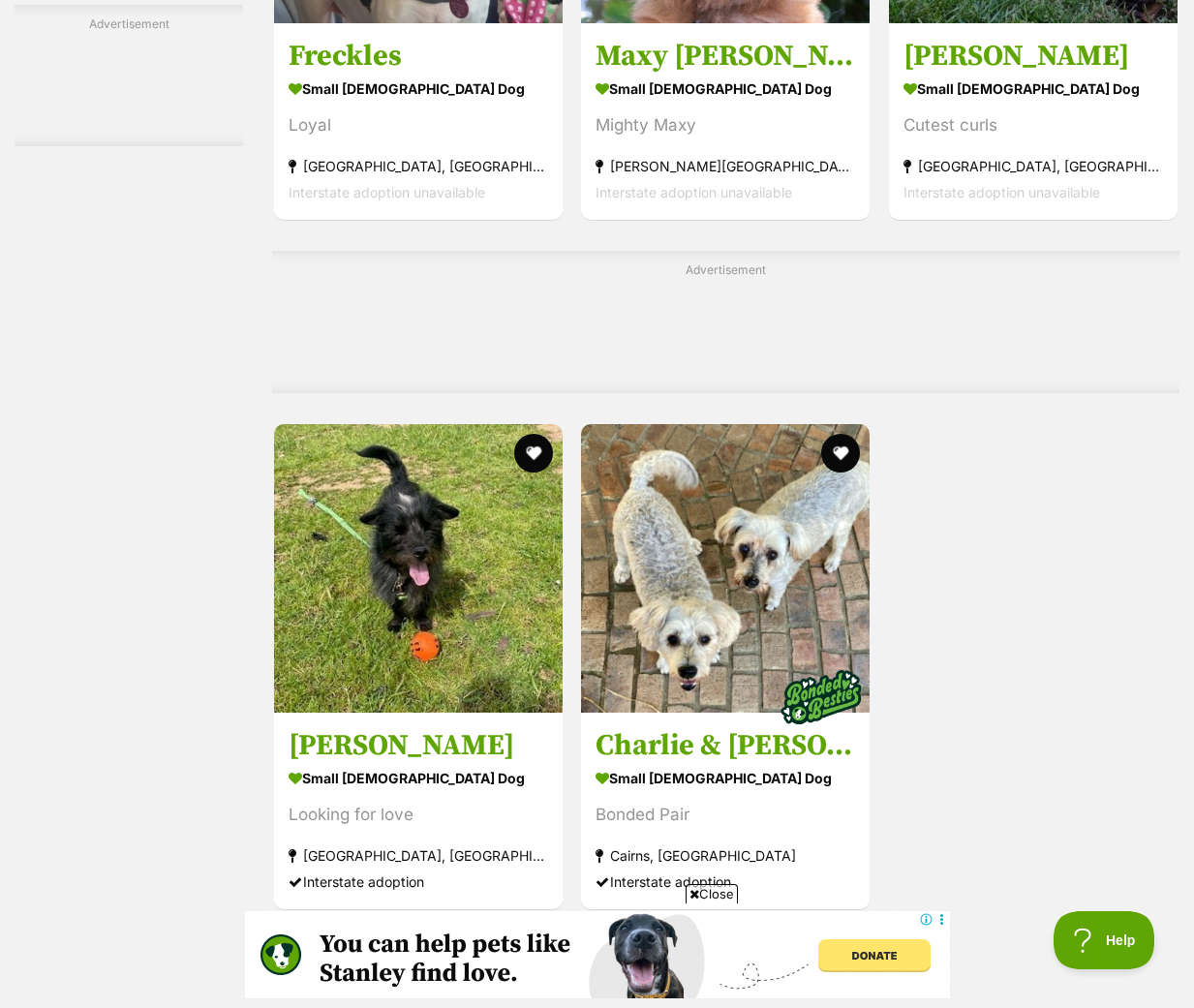
scroll to position [4165, 0]
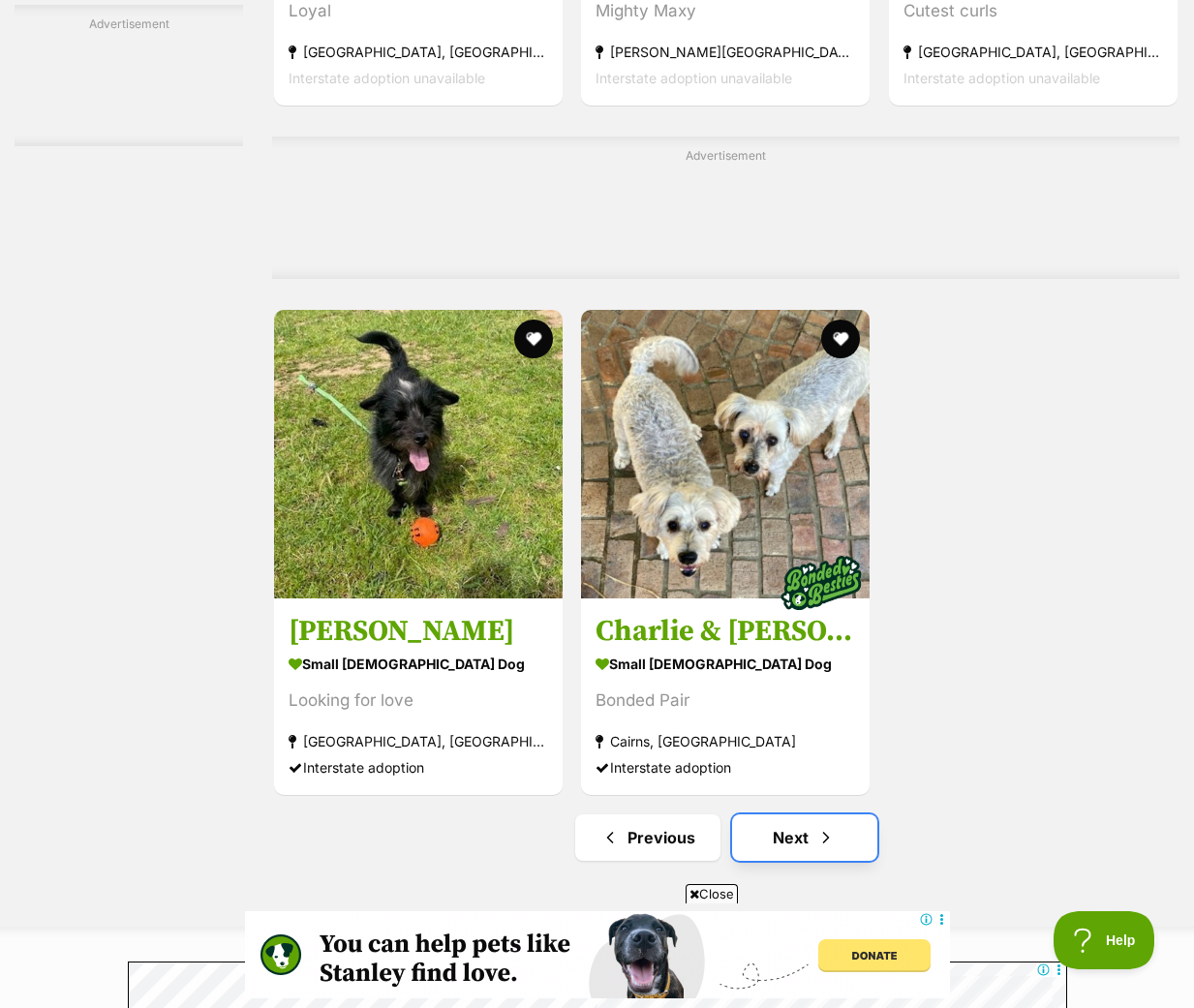
click at [846, 815] on link "Next" at bounding box center [804, 838] width 146 height 47
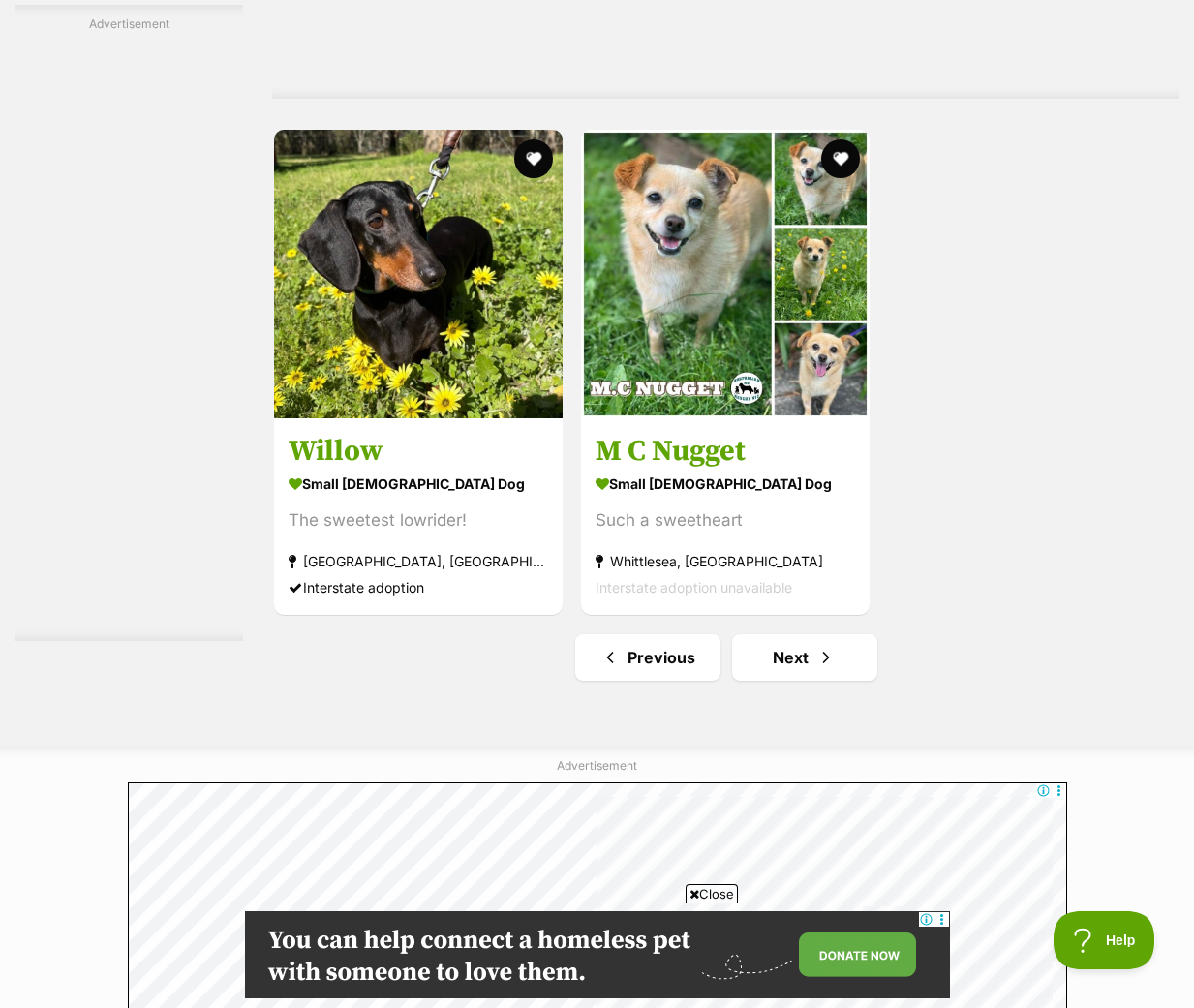
scroll to position [4165, 0]
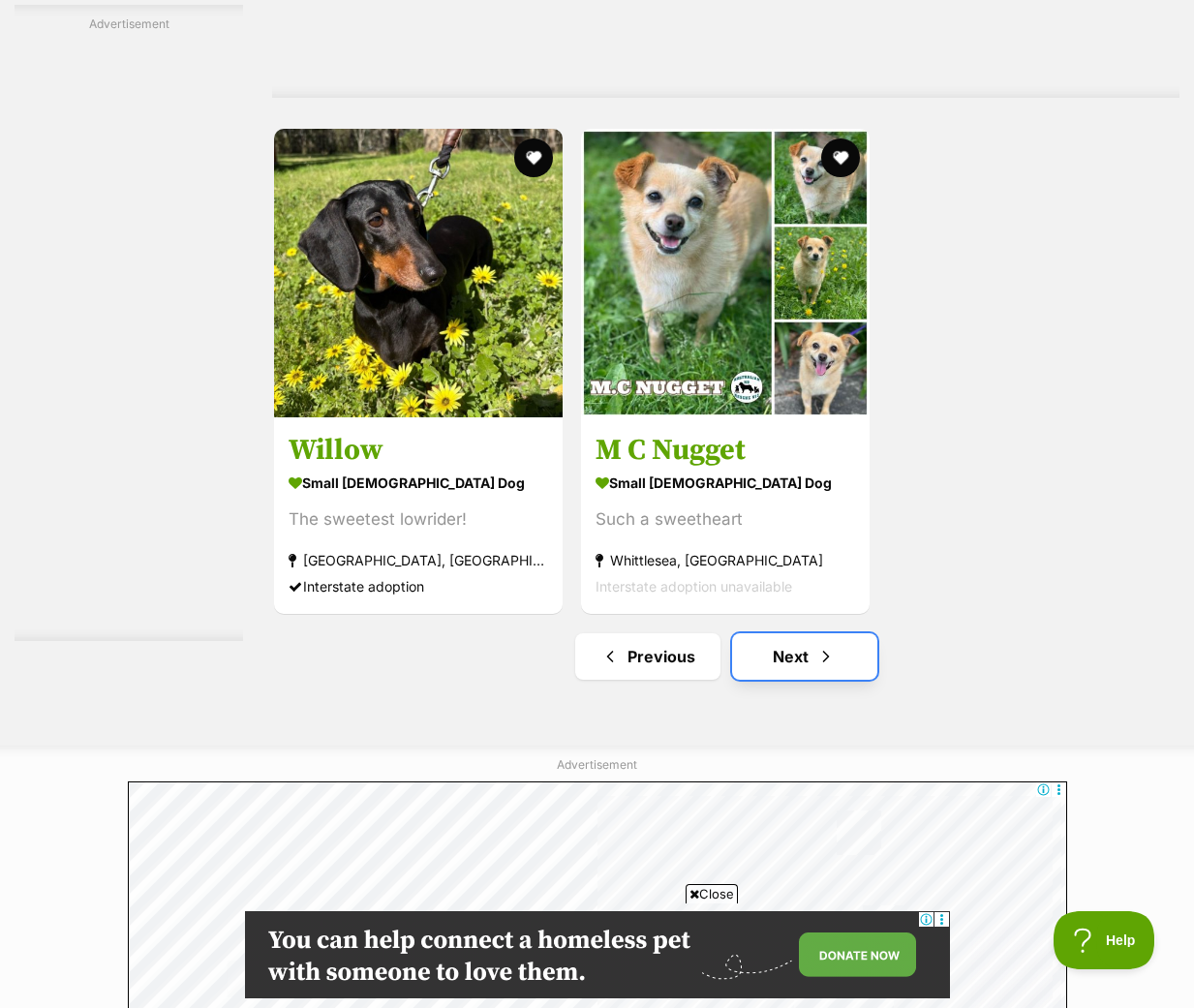
click at [776, 634] on link "Next" at bounding box center [804, 656] width 146 height 47
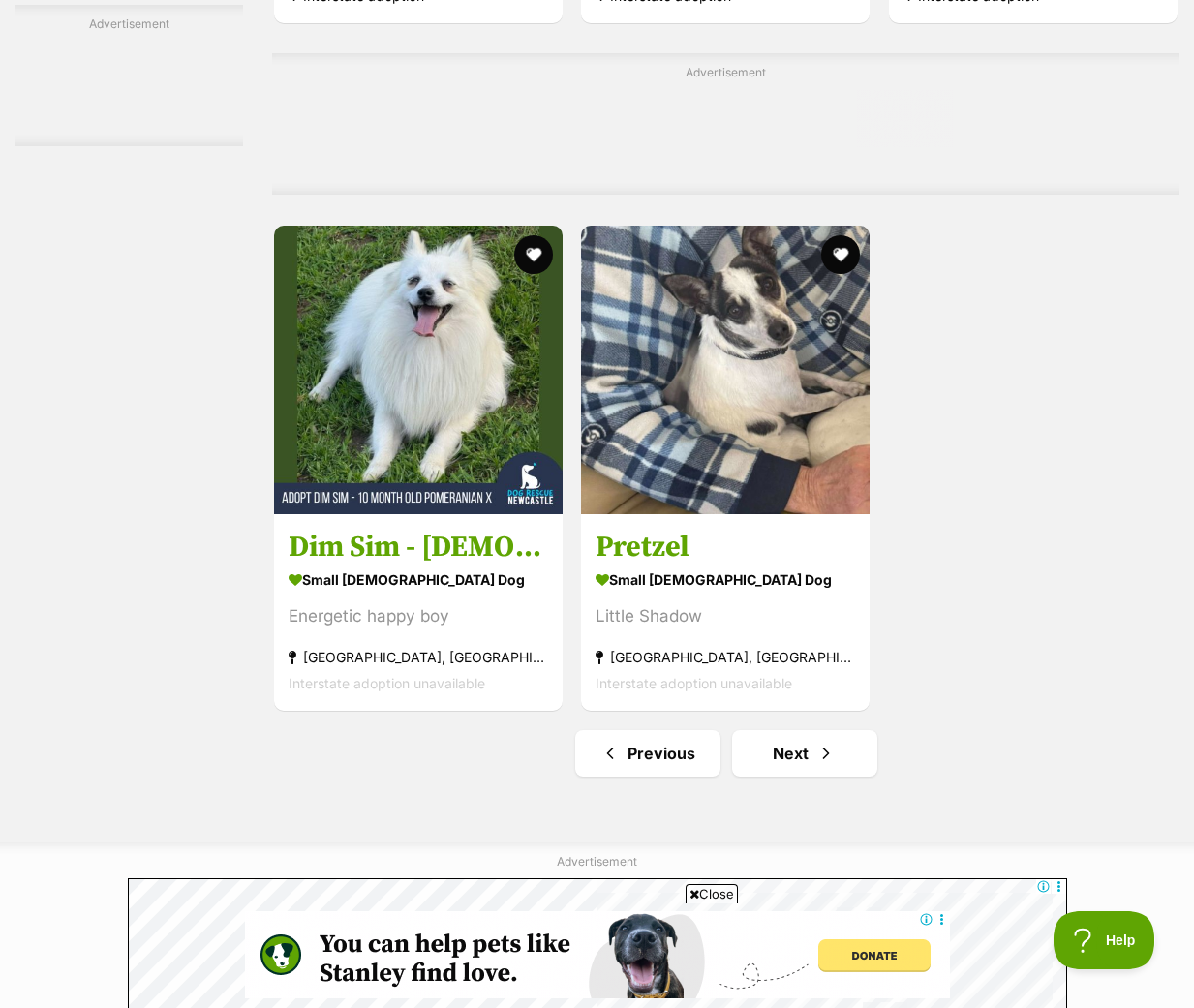
scroll to position [4068, 0]
click at [825, 741] on span "Next page" at bounding box center [827, 752] width 20 height 23
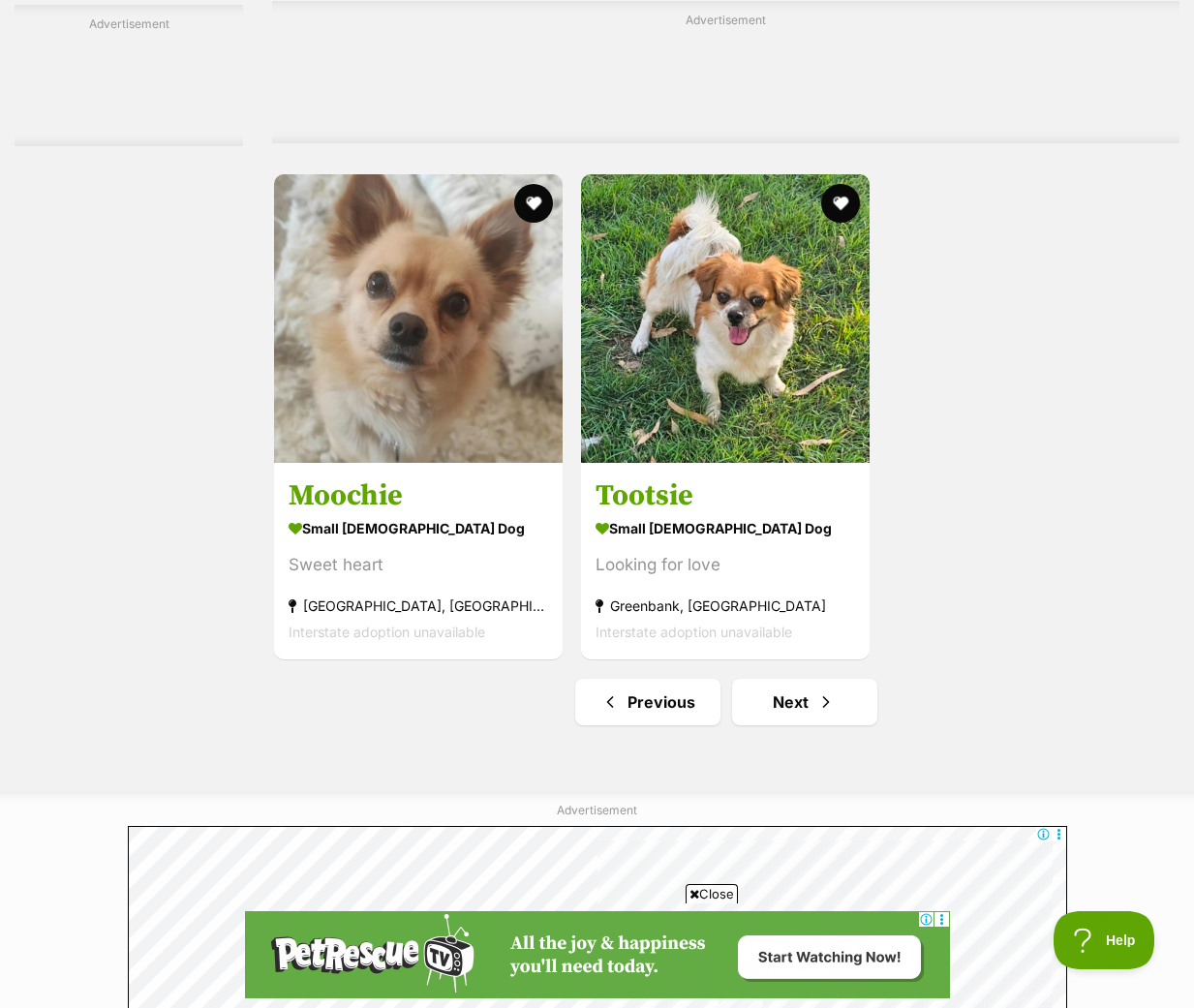
scroll to position [4455, 0]
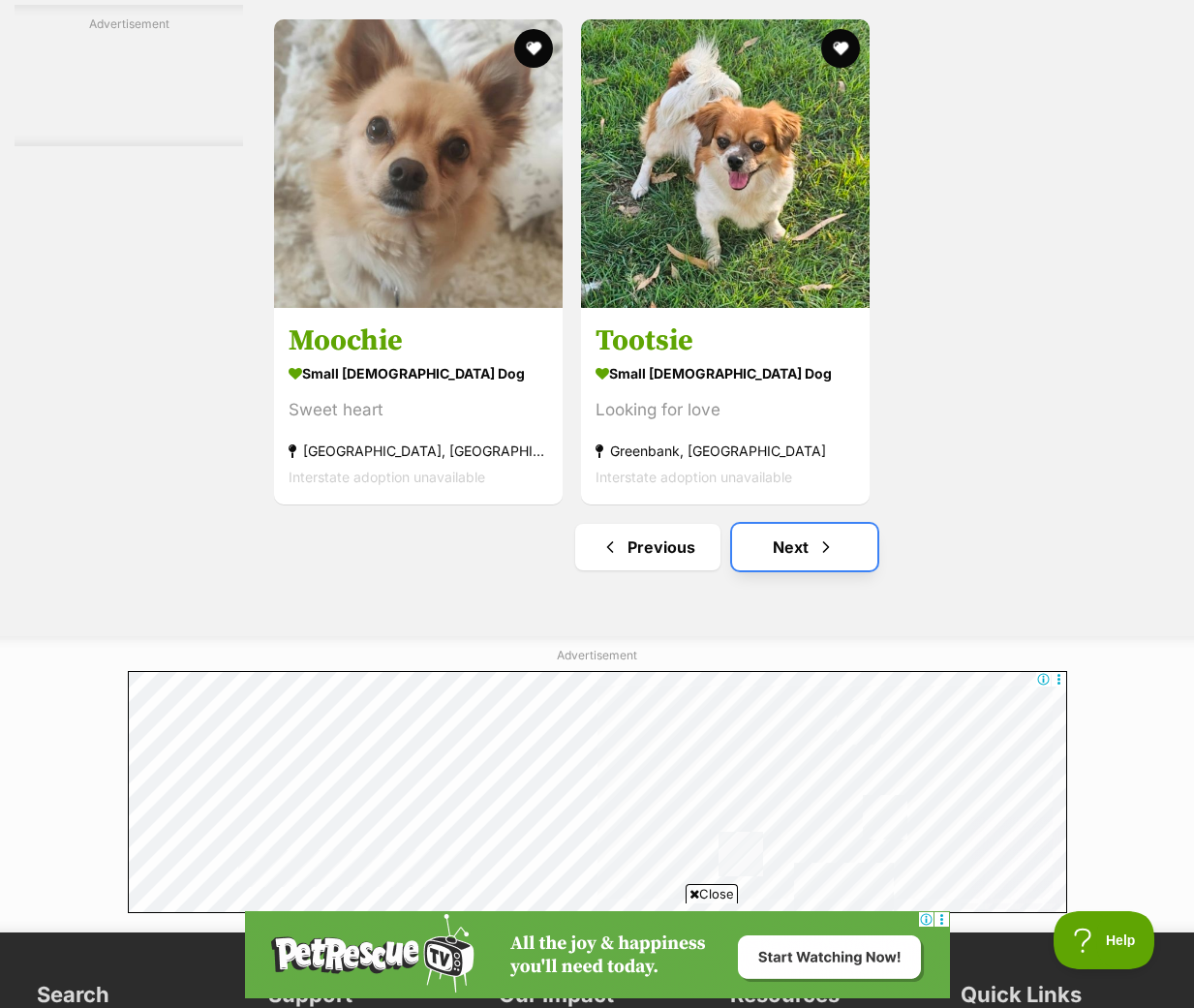
click at [765, 524] on link "Next" at bounding box center [804, 547] width 146 height 47
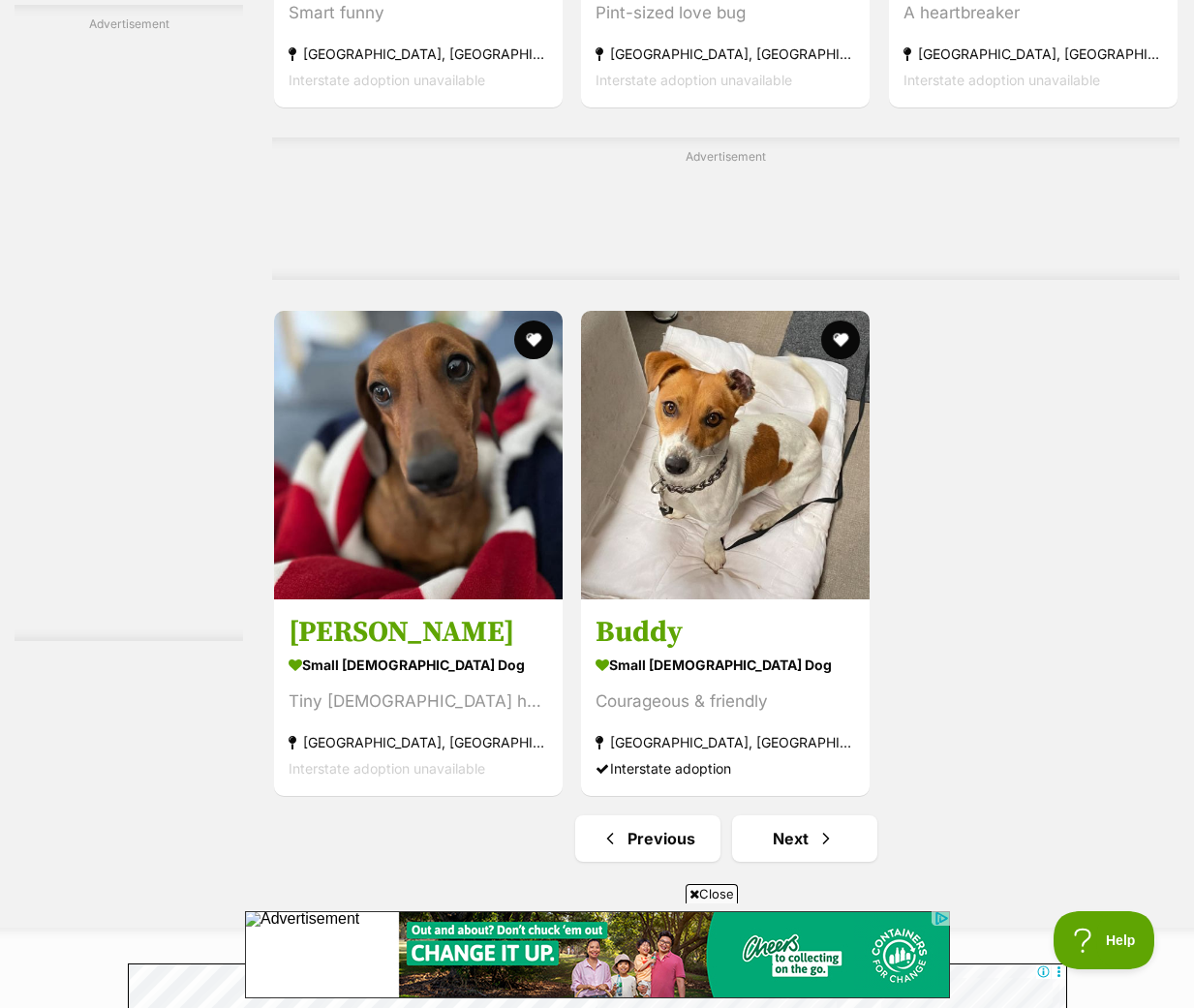
scroll to position [4068, 0]
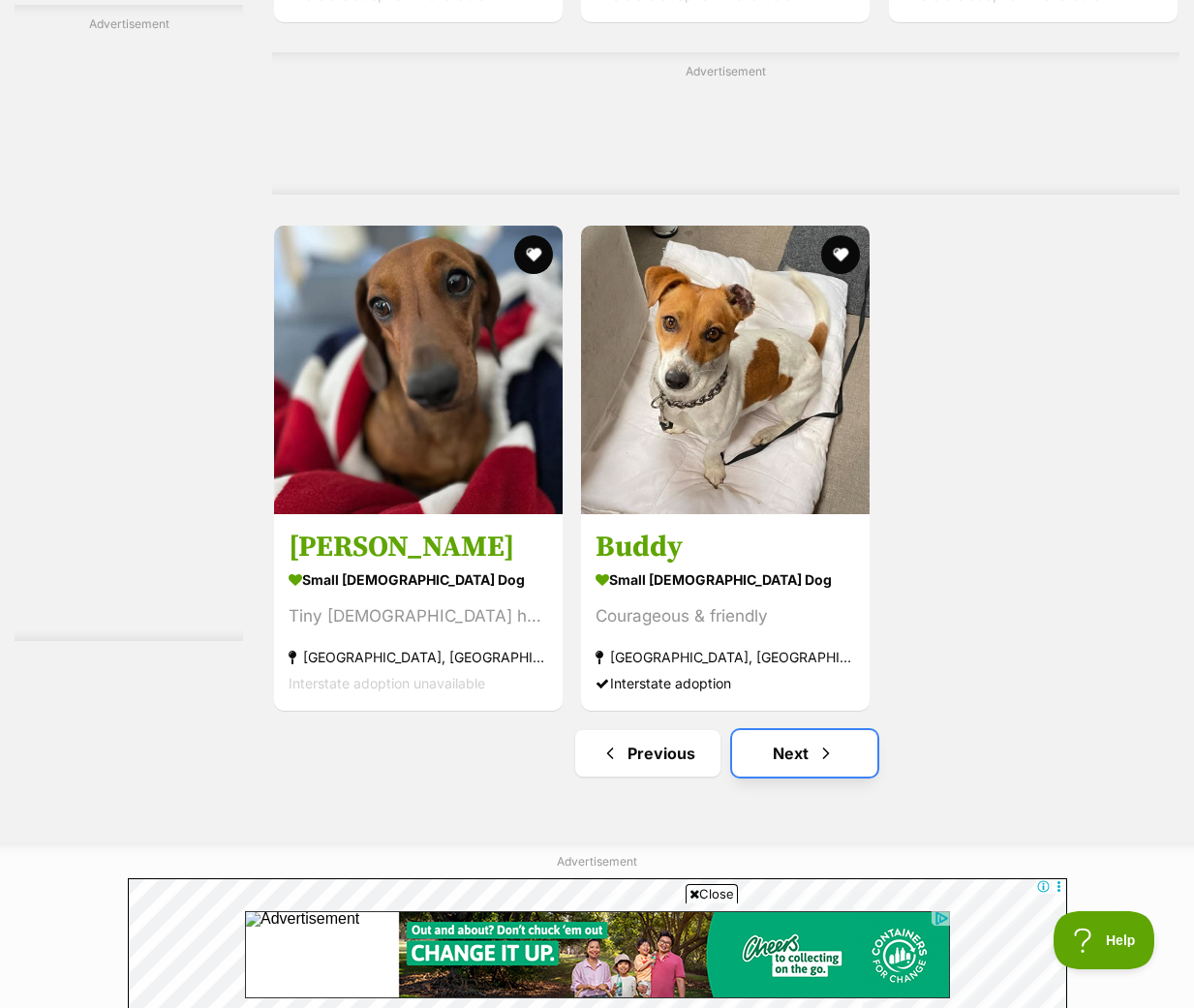
click at [772, 730] on link "Next" at bounding box center [804, 753] width 146 height 47
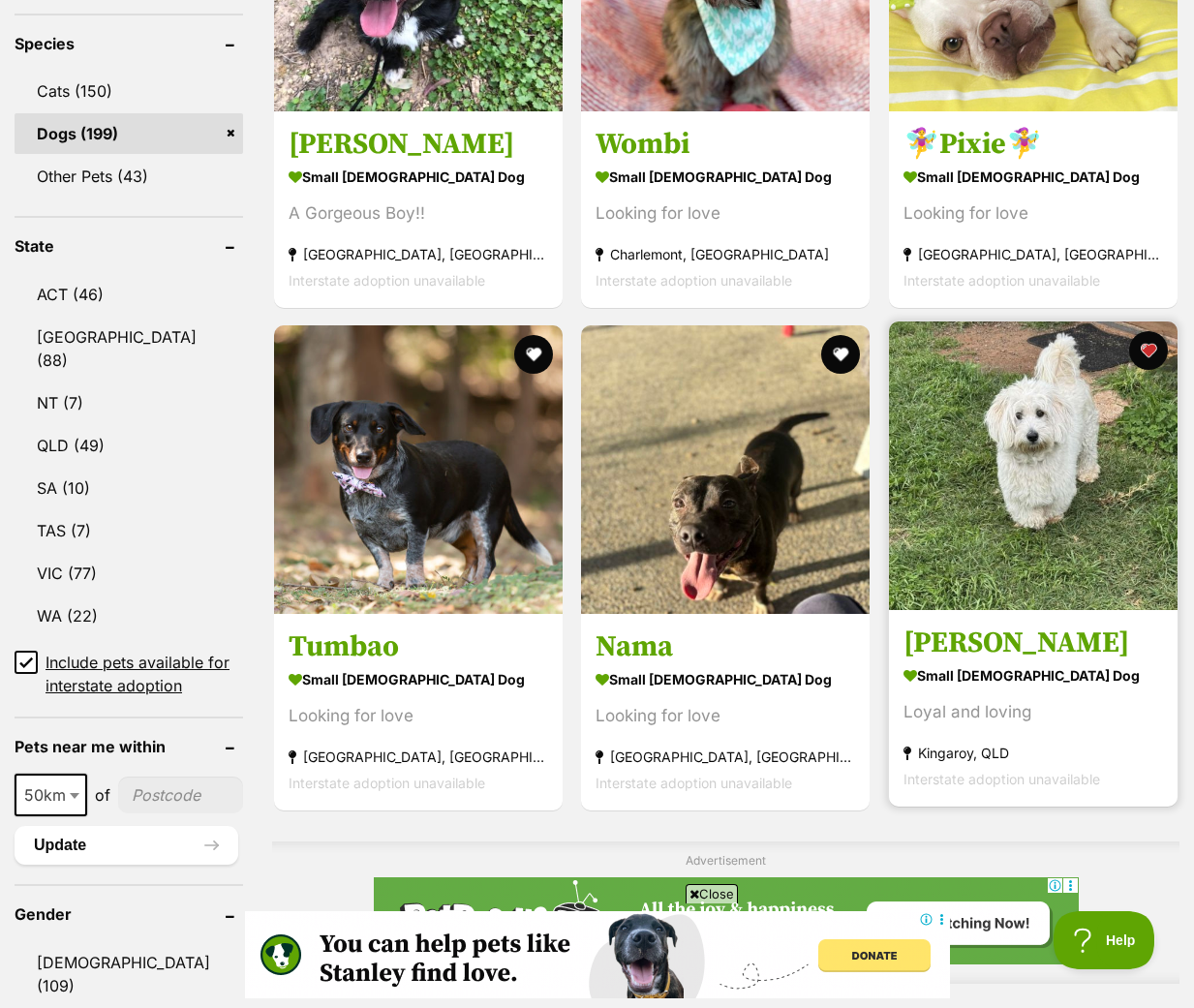
scroll to position [871, 0]
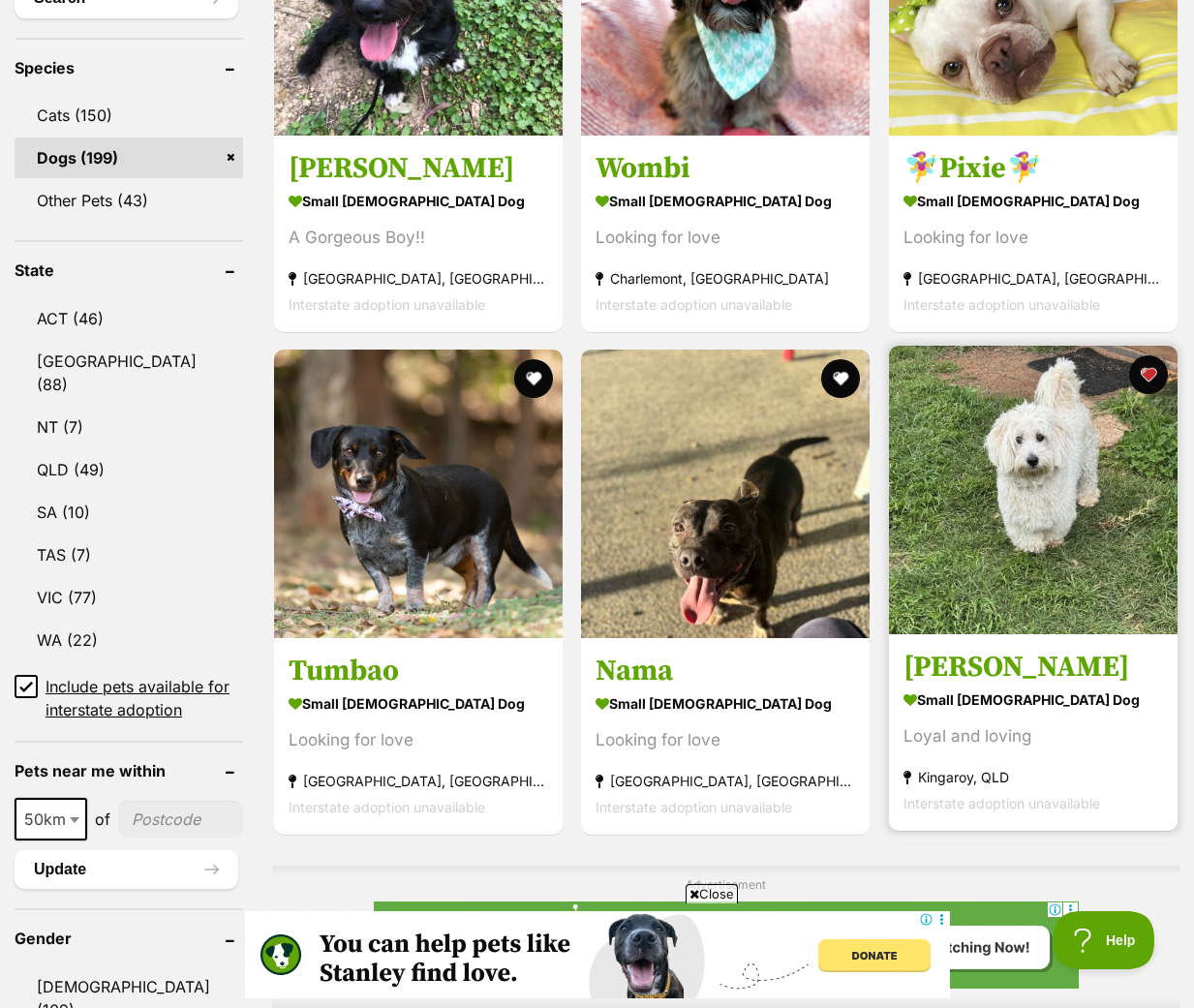
click at [988, 441] on img at bounding box center [1033, 489] width 288 height 288
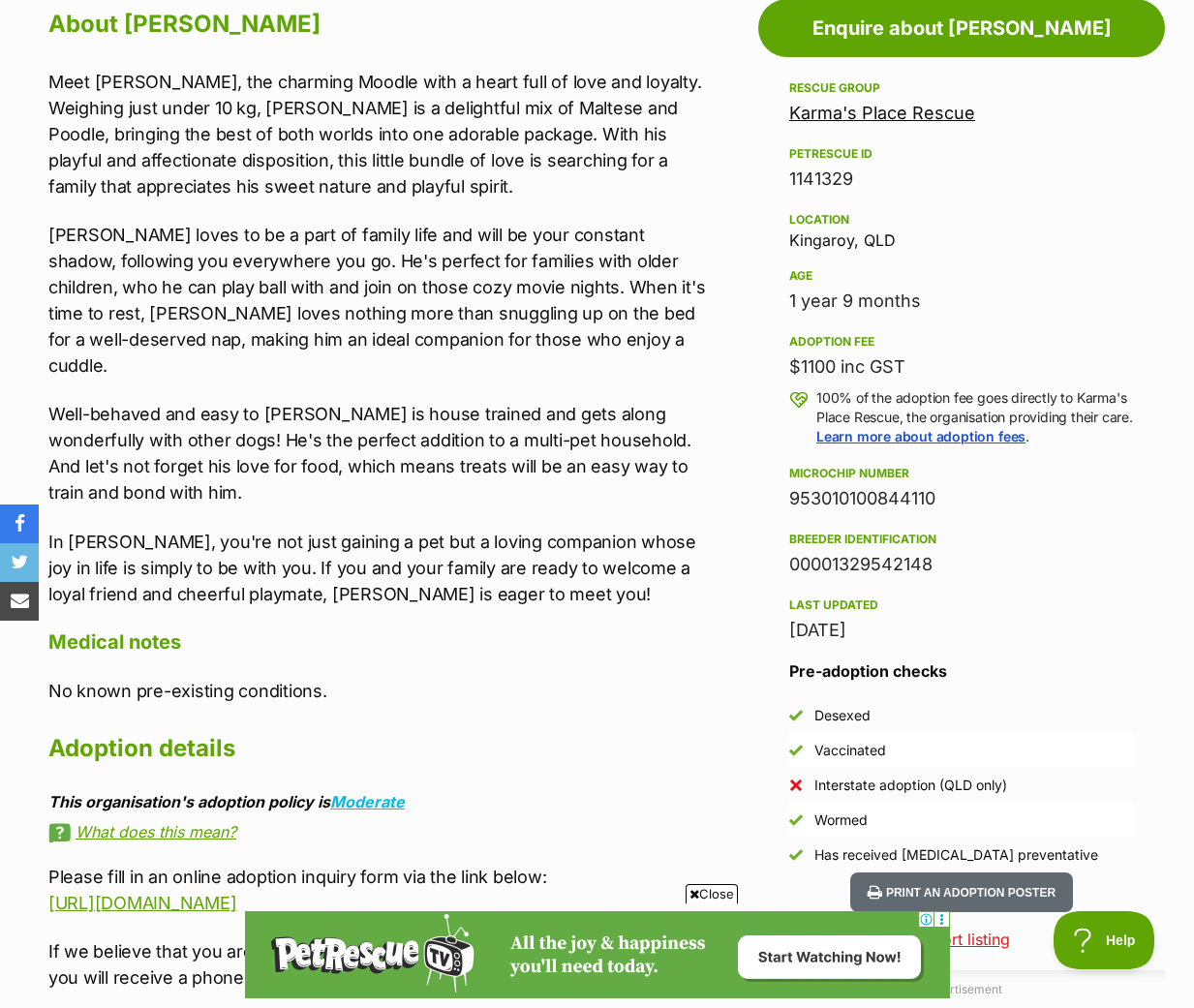
scroll to position [1162, 0]
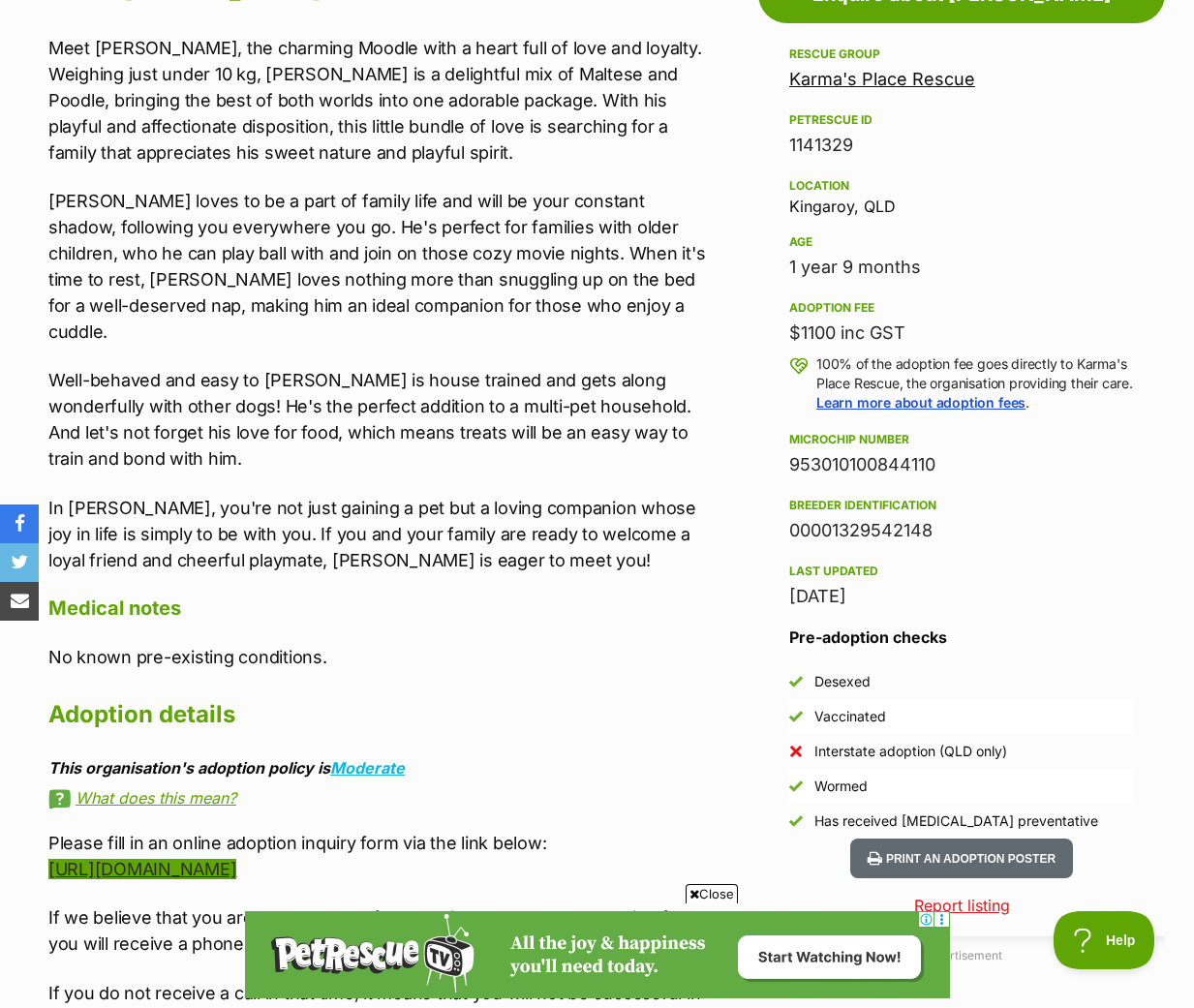
click at [237, 859] on link "[URL][DOMAIN_NAME]" at bounding box center [143, 869] width 188 height 21
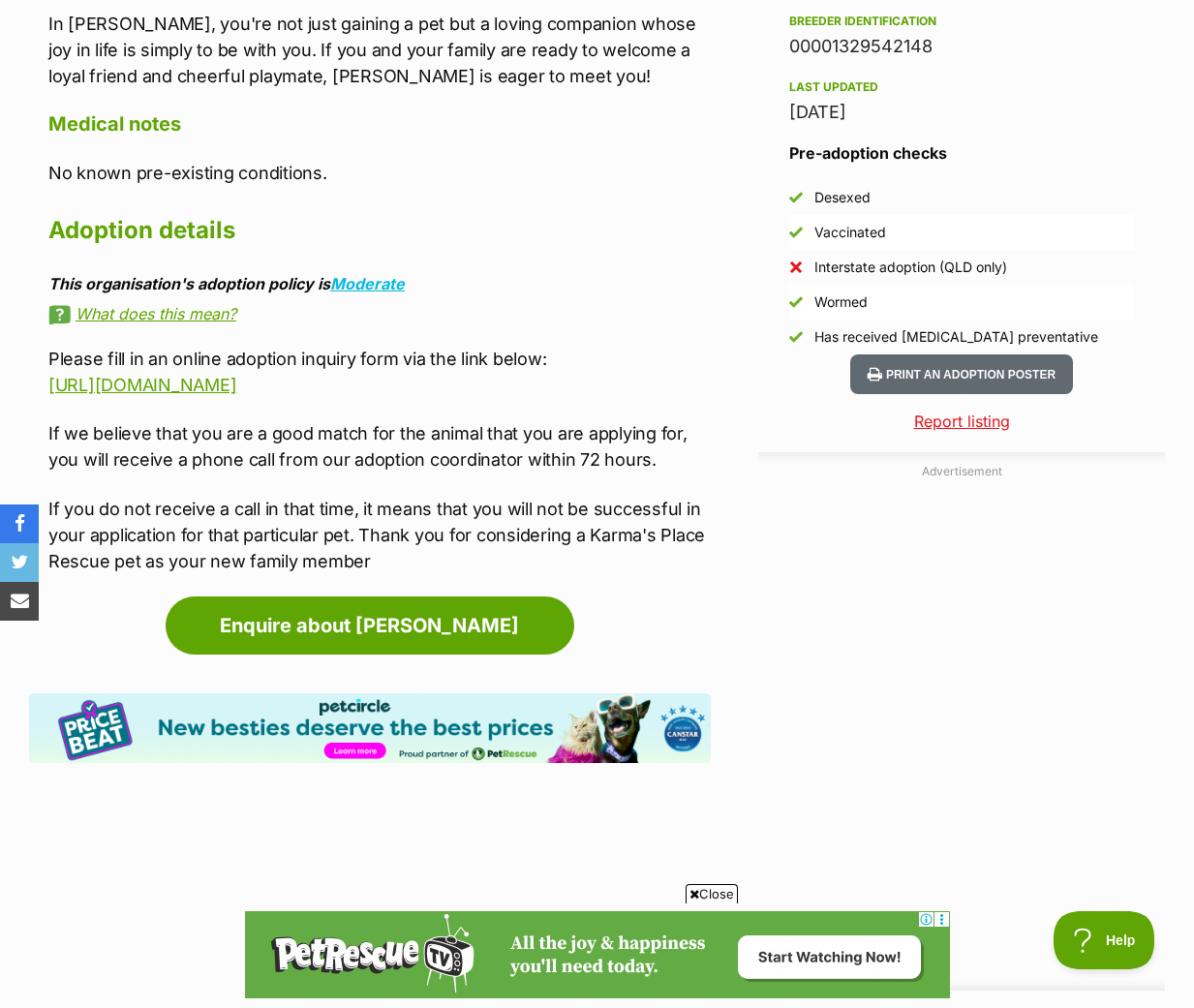
scroll to position [0, 0]
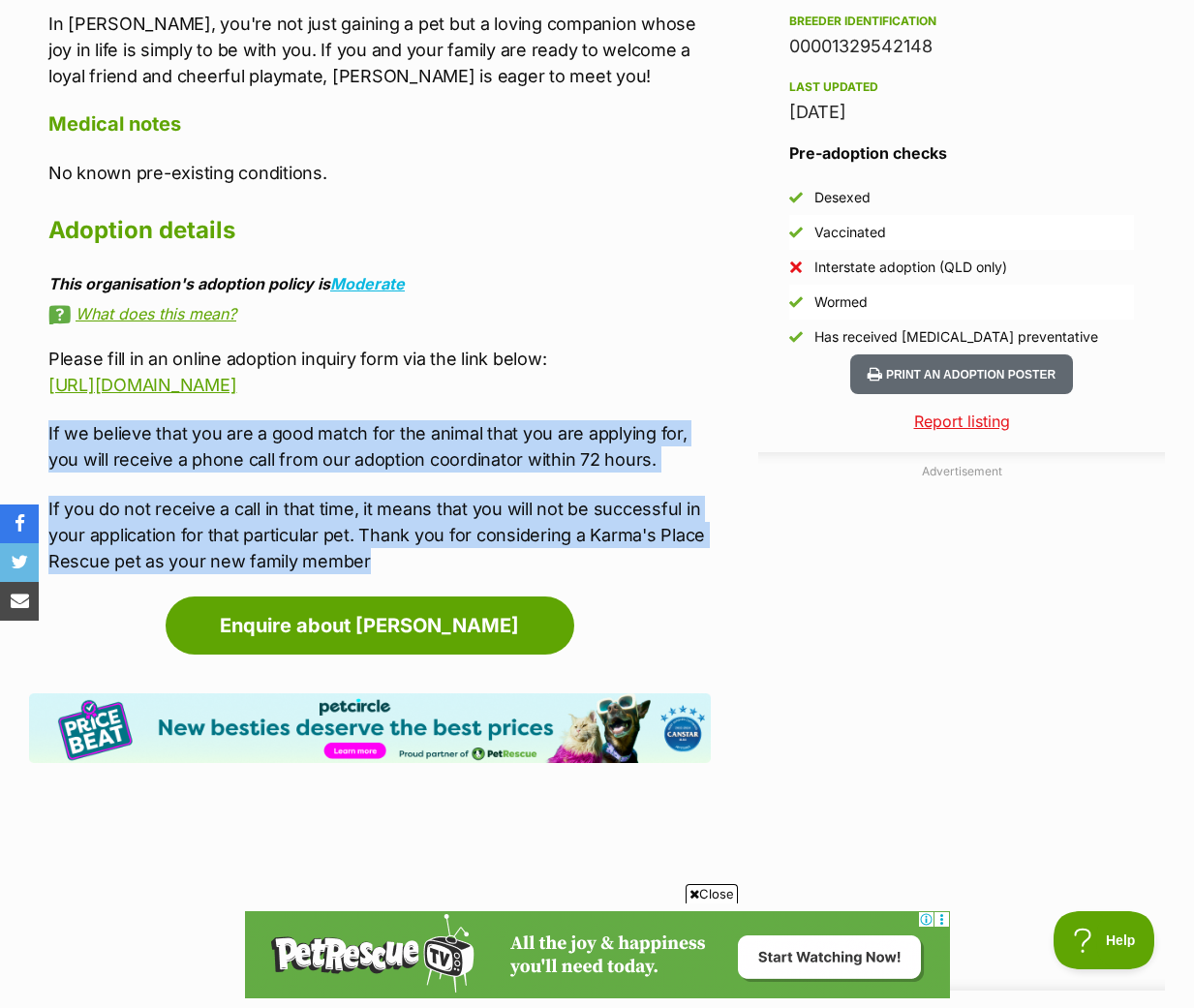
drag, startPoint x: 50, startPoint y: 362, endPoint x: 392, endPoint y: 491, distance: 365.5
click at [392, 491] on div "Please fill in an online adoption inquiry form via the link below: [URL][DOMAIN…" at bounding box center [379, 459] width 662 height 229
copy div "If we believe that you are a good match for the animal that you are applying fo…"
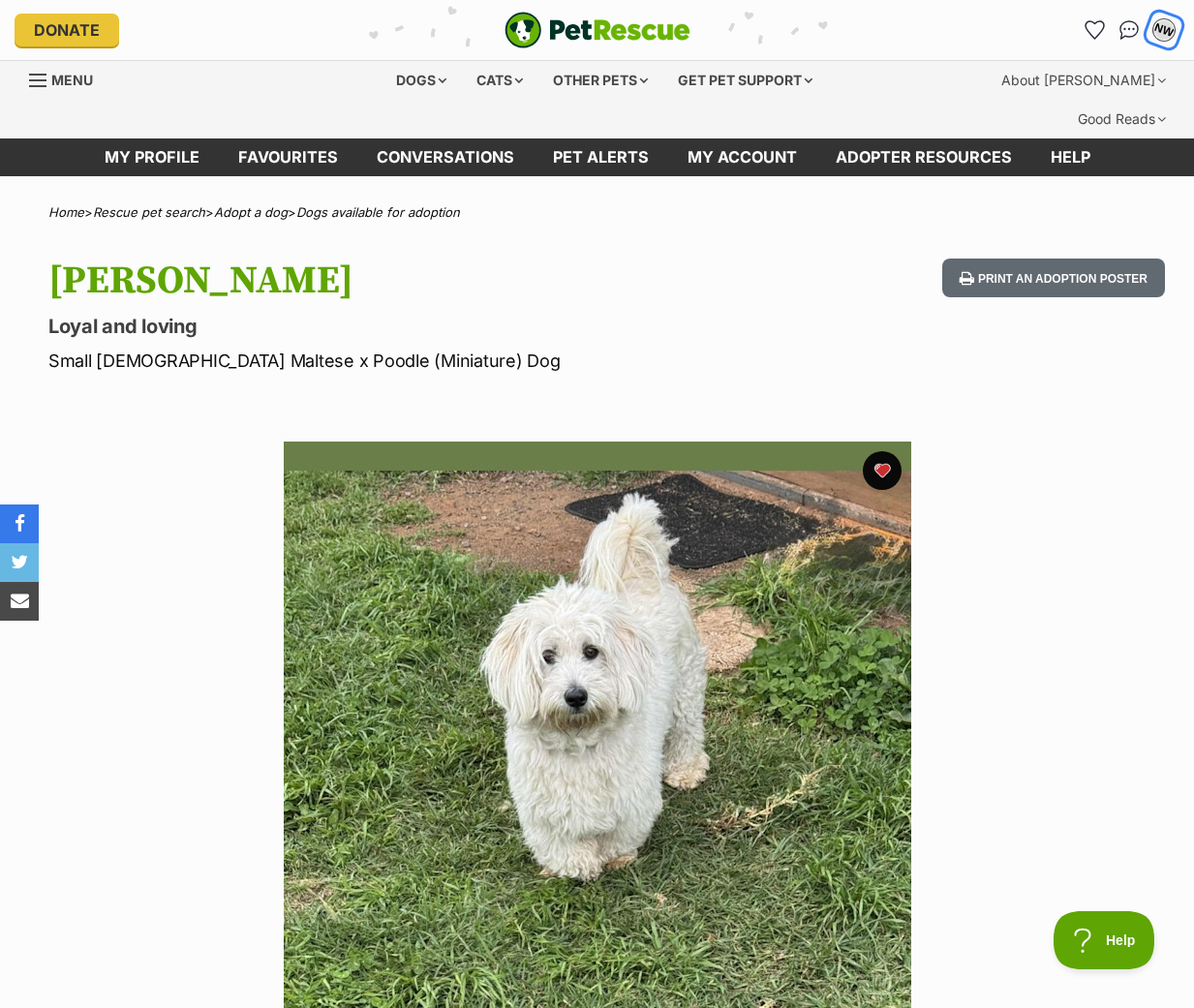
click at [1160, 35] on div "NW" at bounding box center [1163, 30] width 25 height 25
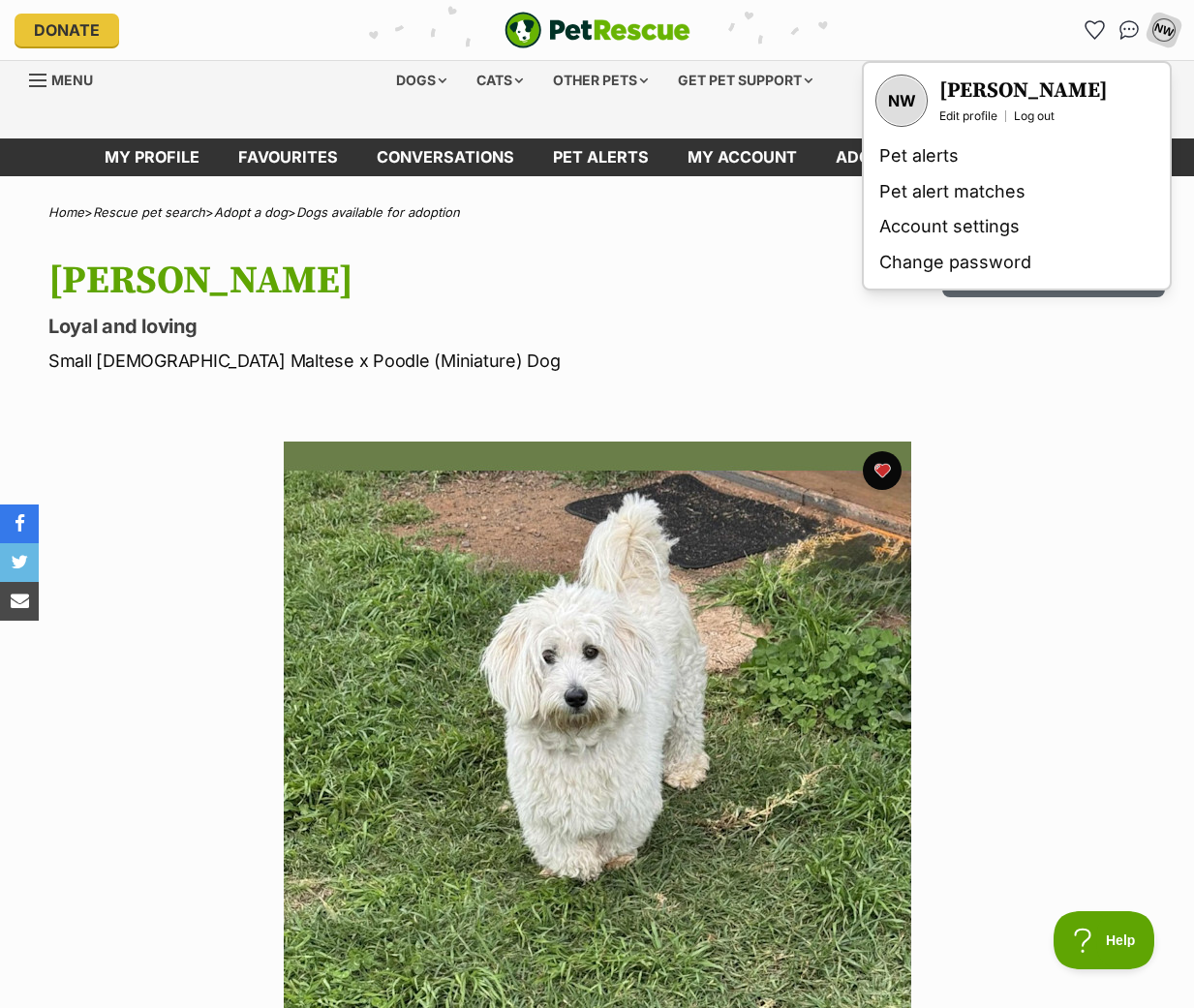
drag, startPoint x: 930, startPoint y: 149, endPoint x: 1033, endPoint y: 371, distance: 244.7
click at [930, 150] on link "Pet alerts" at bounding box center [1016, 156] width 290 height 36
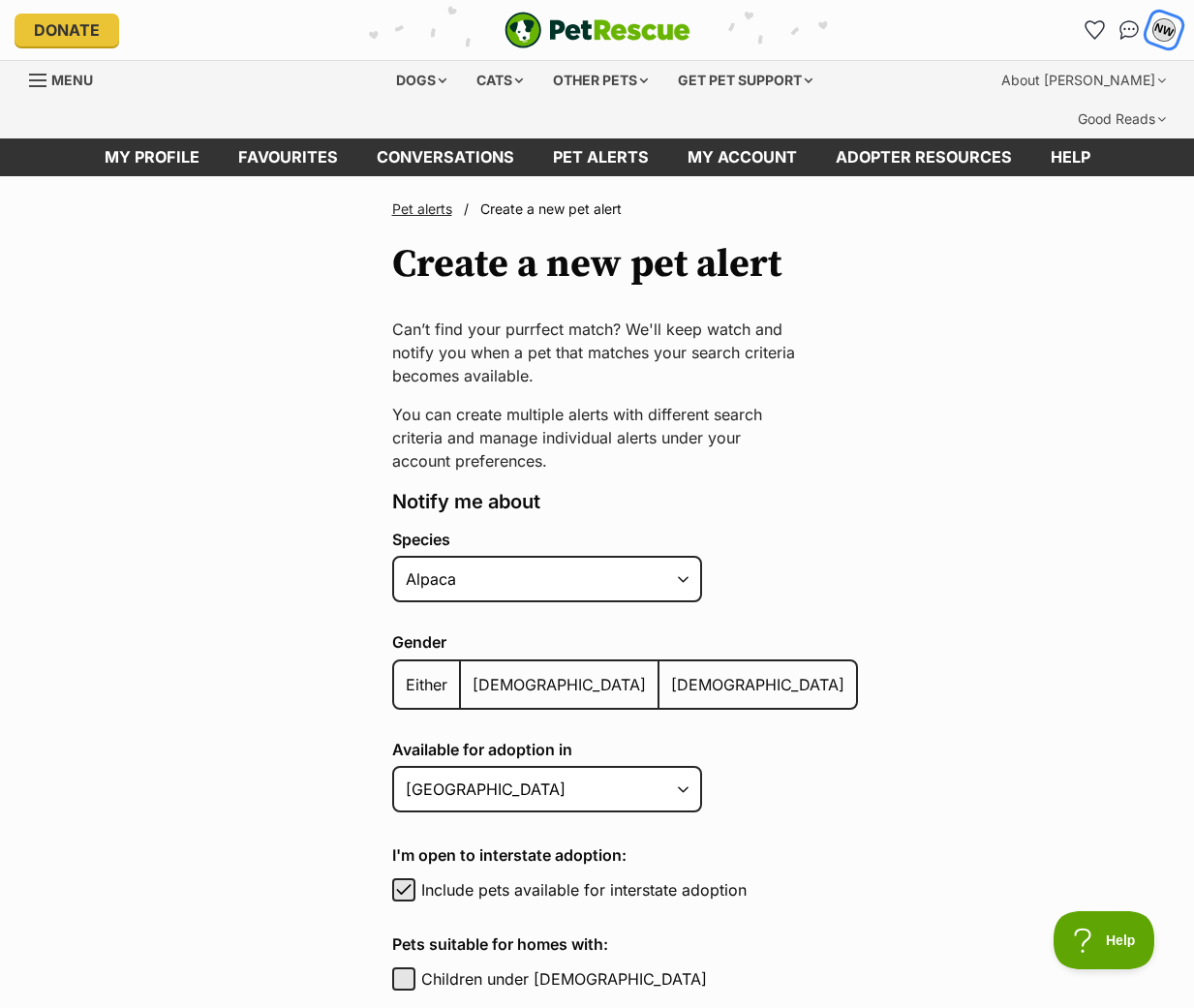
click at [1156, 32] on div "NW" at bounding box center [1163, 30] width 25 height 25
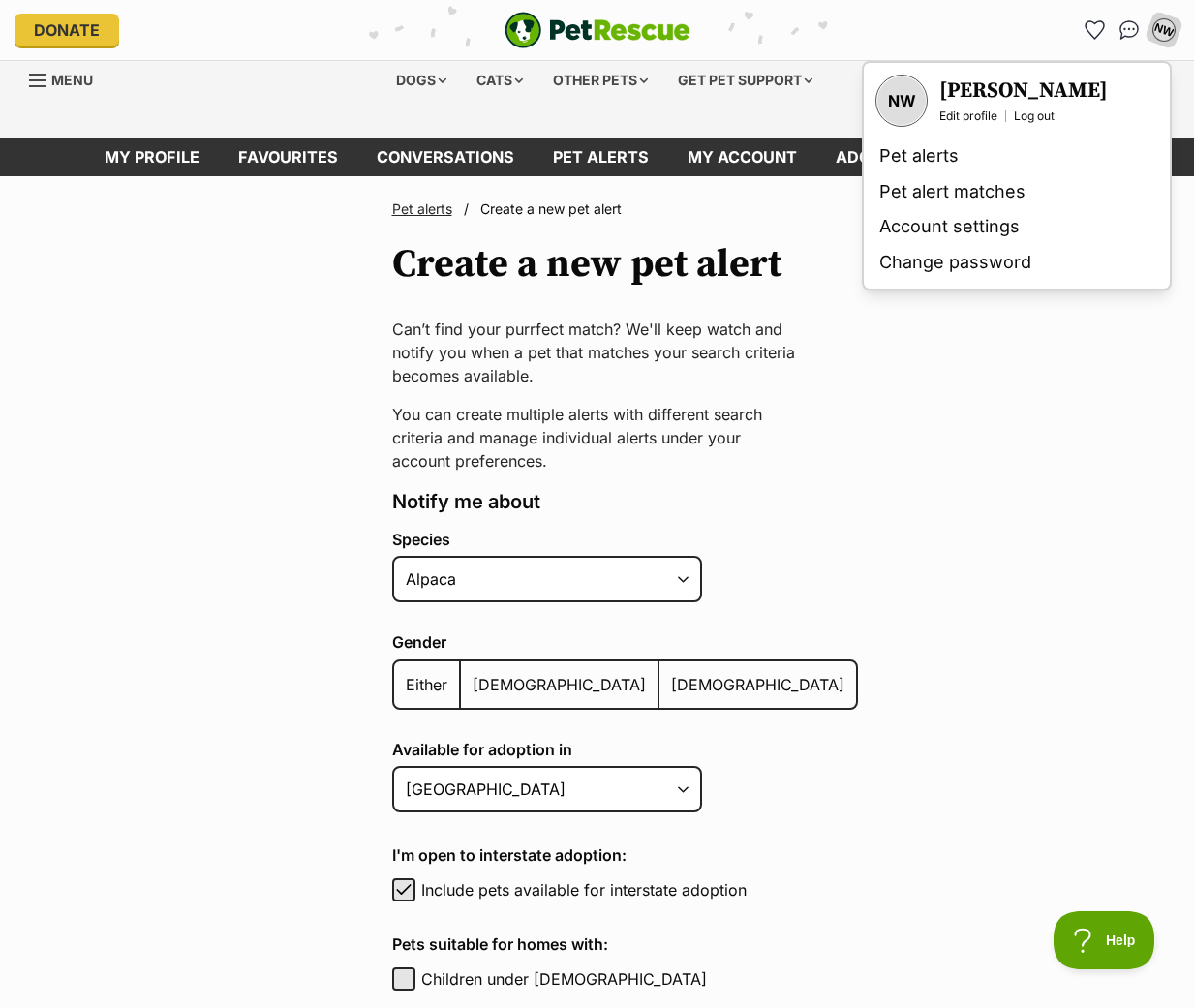
click at [890, 104] on div "NW" at bounding box center [901, 100] width 49 height 49
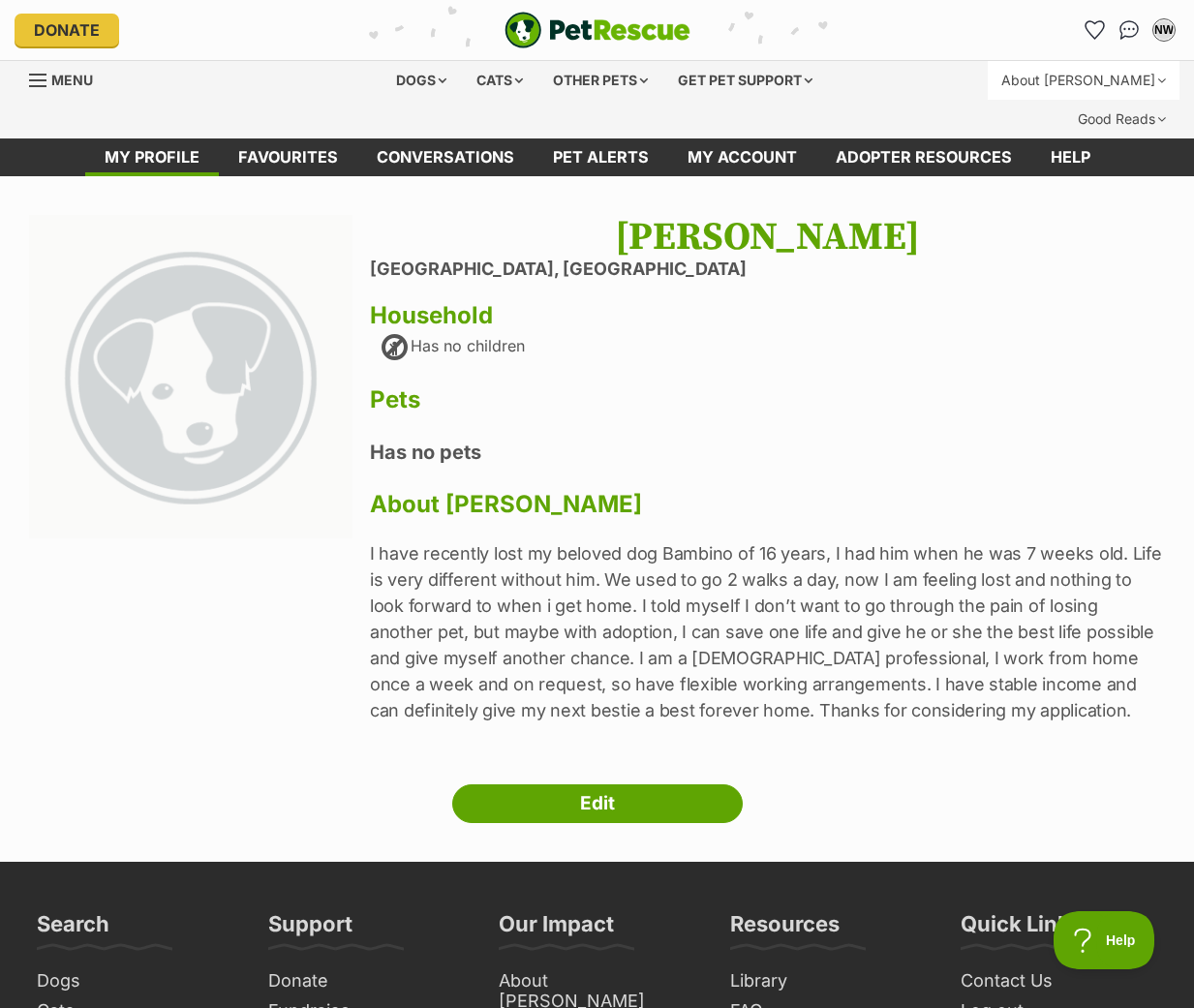
click at [1039, 76] on div "About [PERSON_NAME]" at bounding box center [1084, 80] width 192 height 39
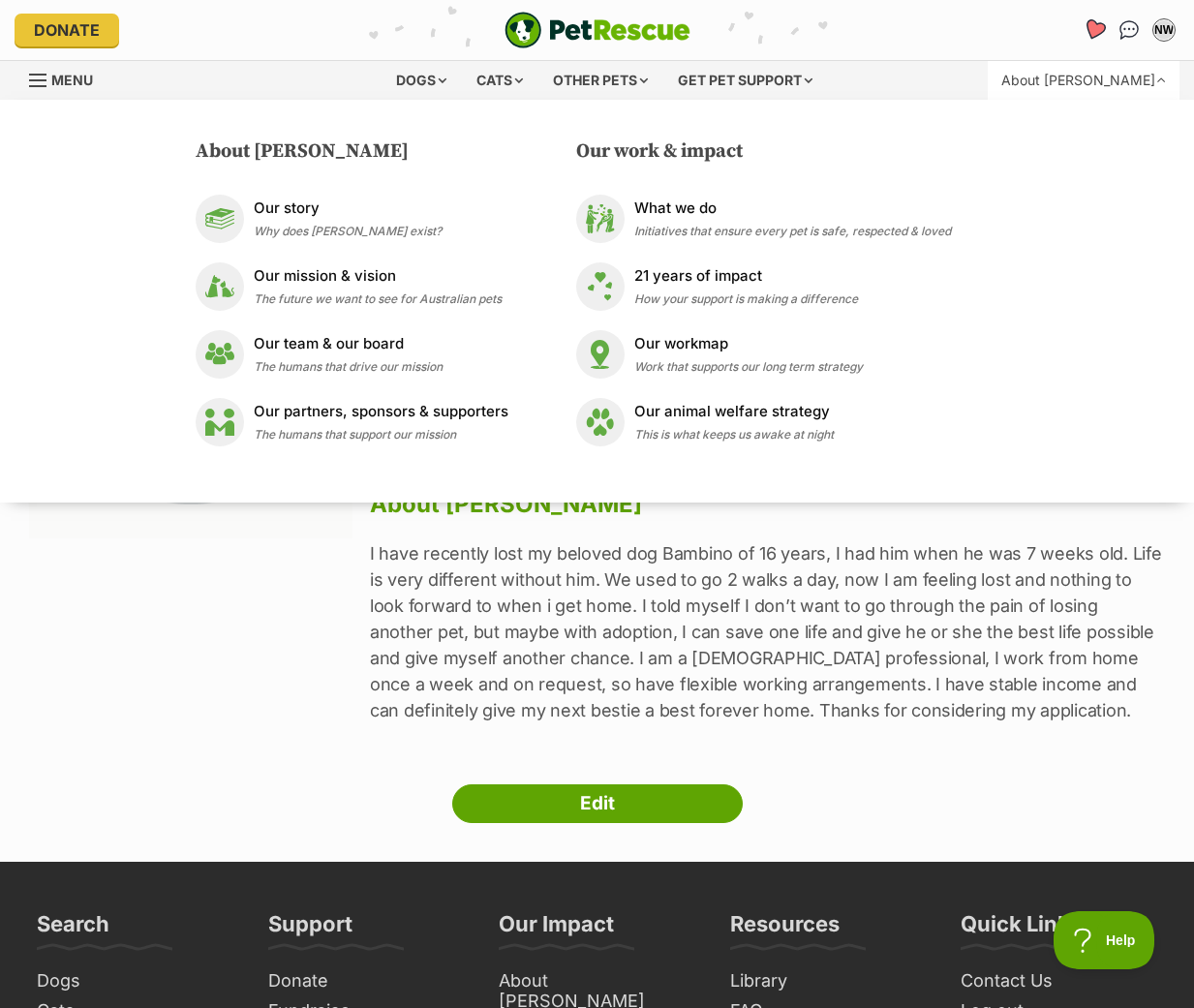
click at [1086, 23] on icon "Favourites" at bounding box center [1094, 30] width 23 height 22
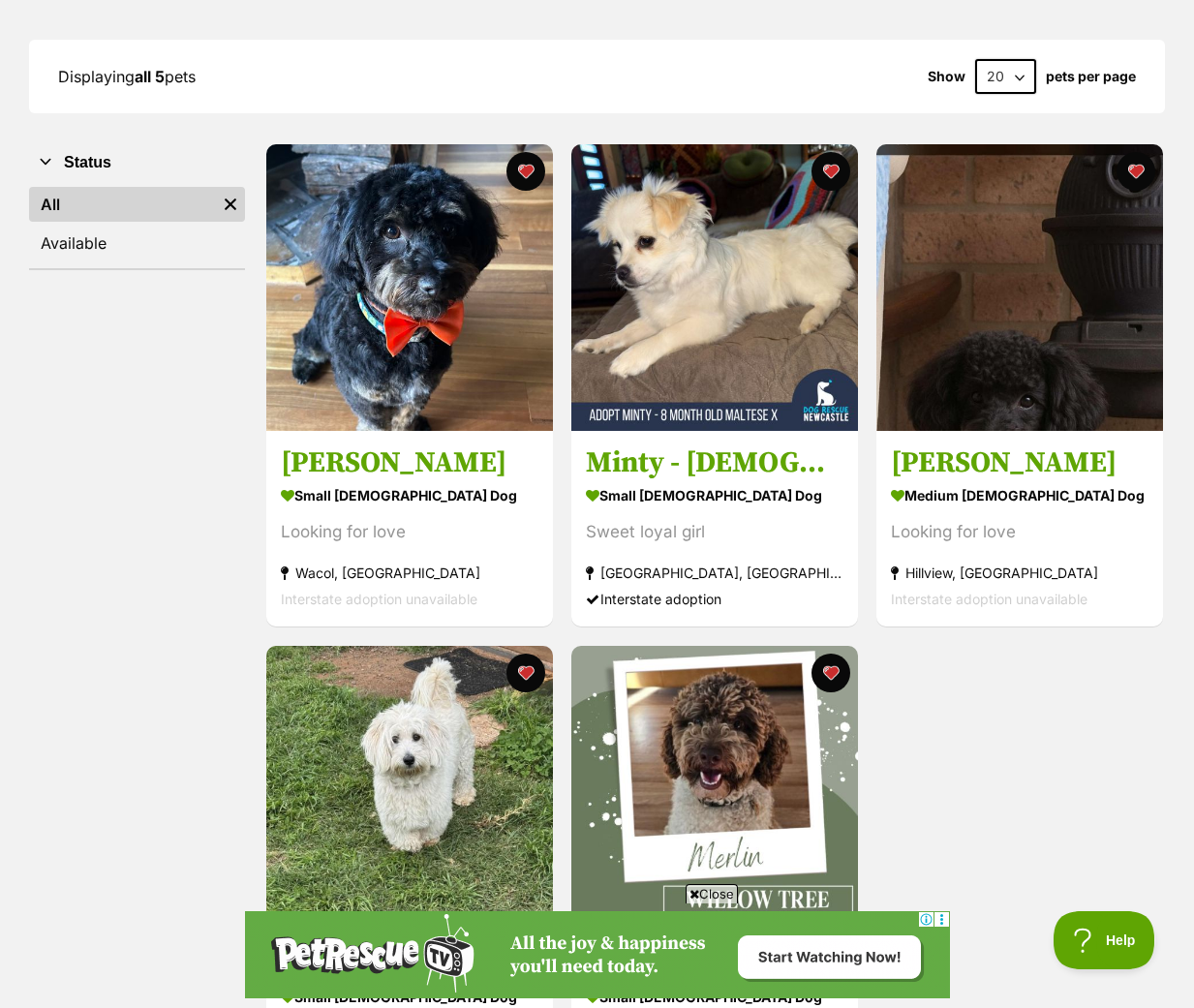
scroll to position [387, 0]
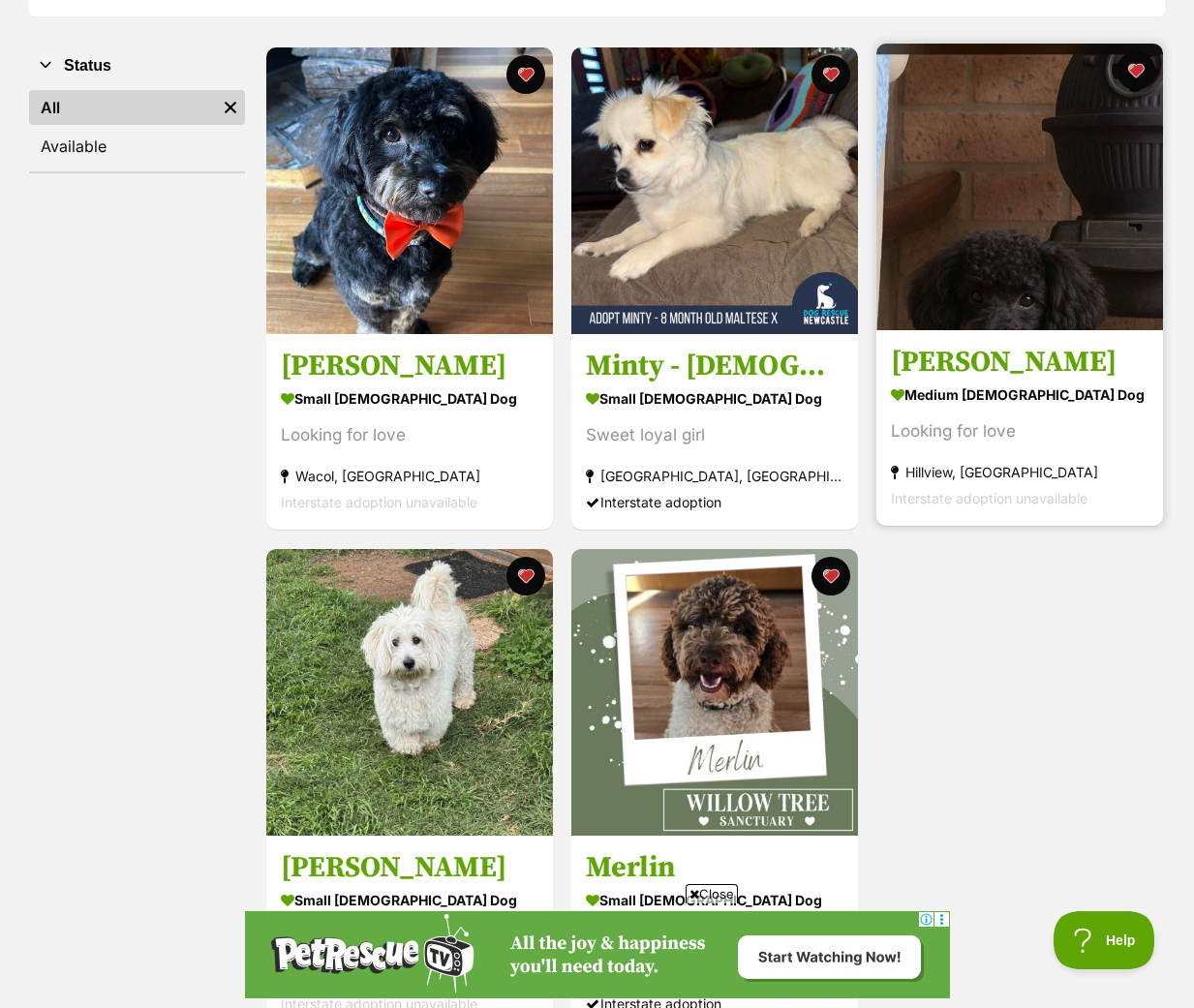
click at [989, 218] on img at bounding box center [1020, 187] width 287 height 287
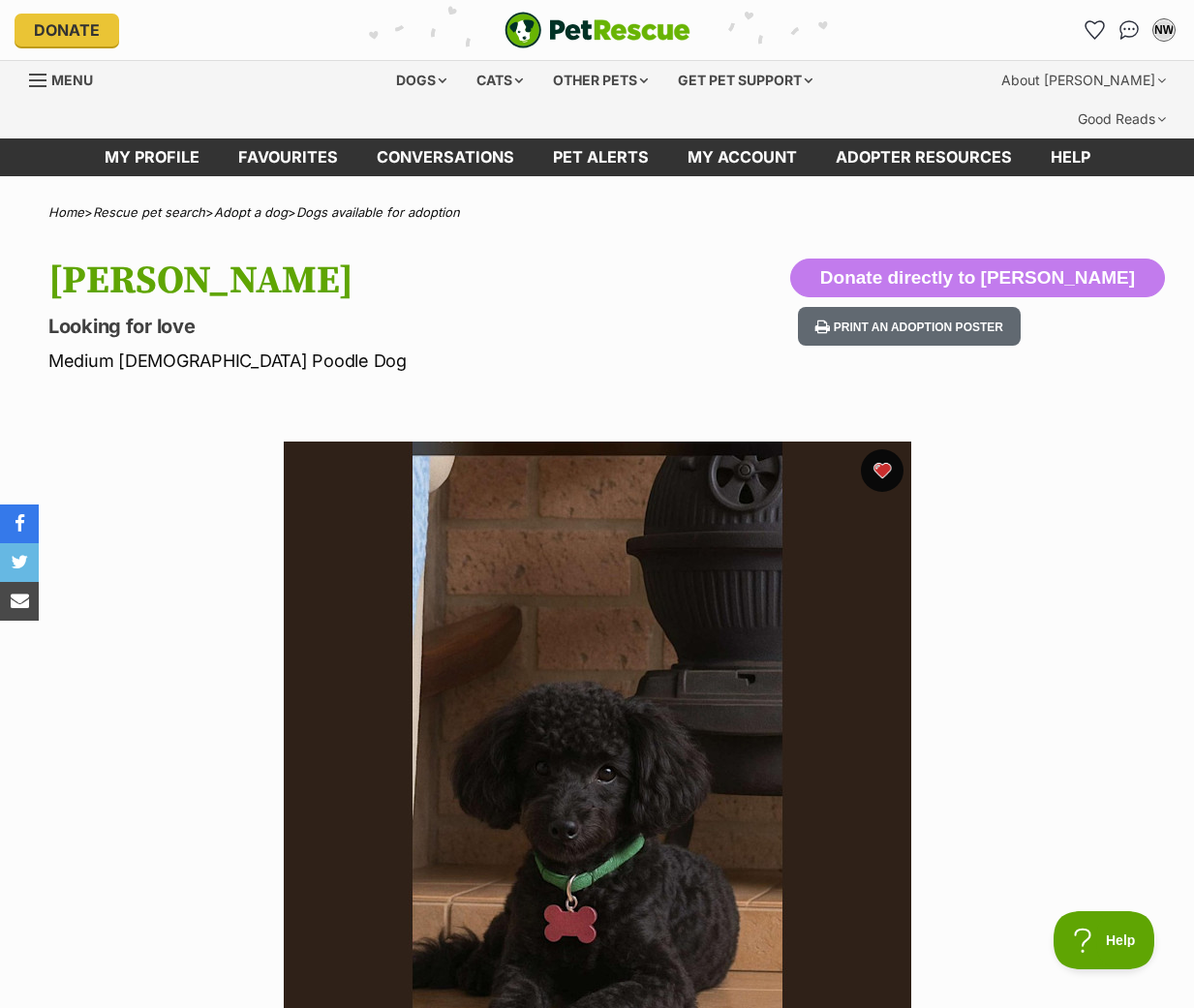
click at [892, 450] on button "favourite" at bounding box center [882, 470] width 43 height 43
click at [442, 84] on div "Dogs" at bounding box center [421, 80] width 77 height 39
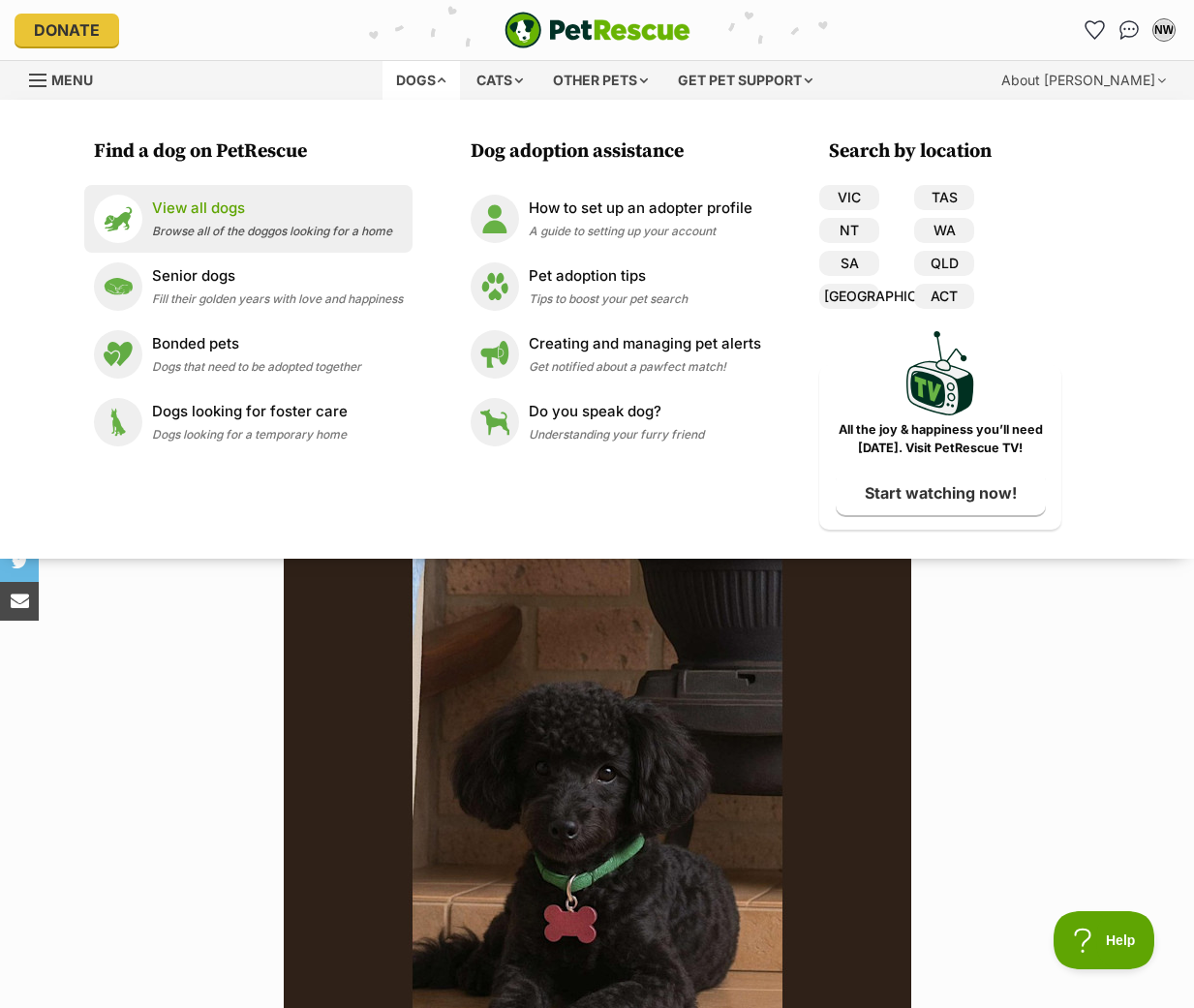
click at [152, 207] on p "View all dogs" at bounding box center [272, 209] width 241 height 22
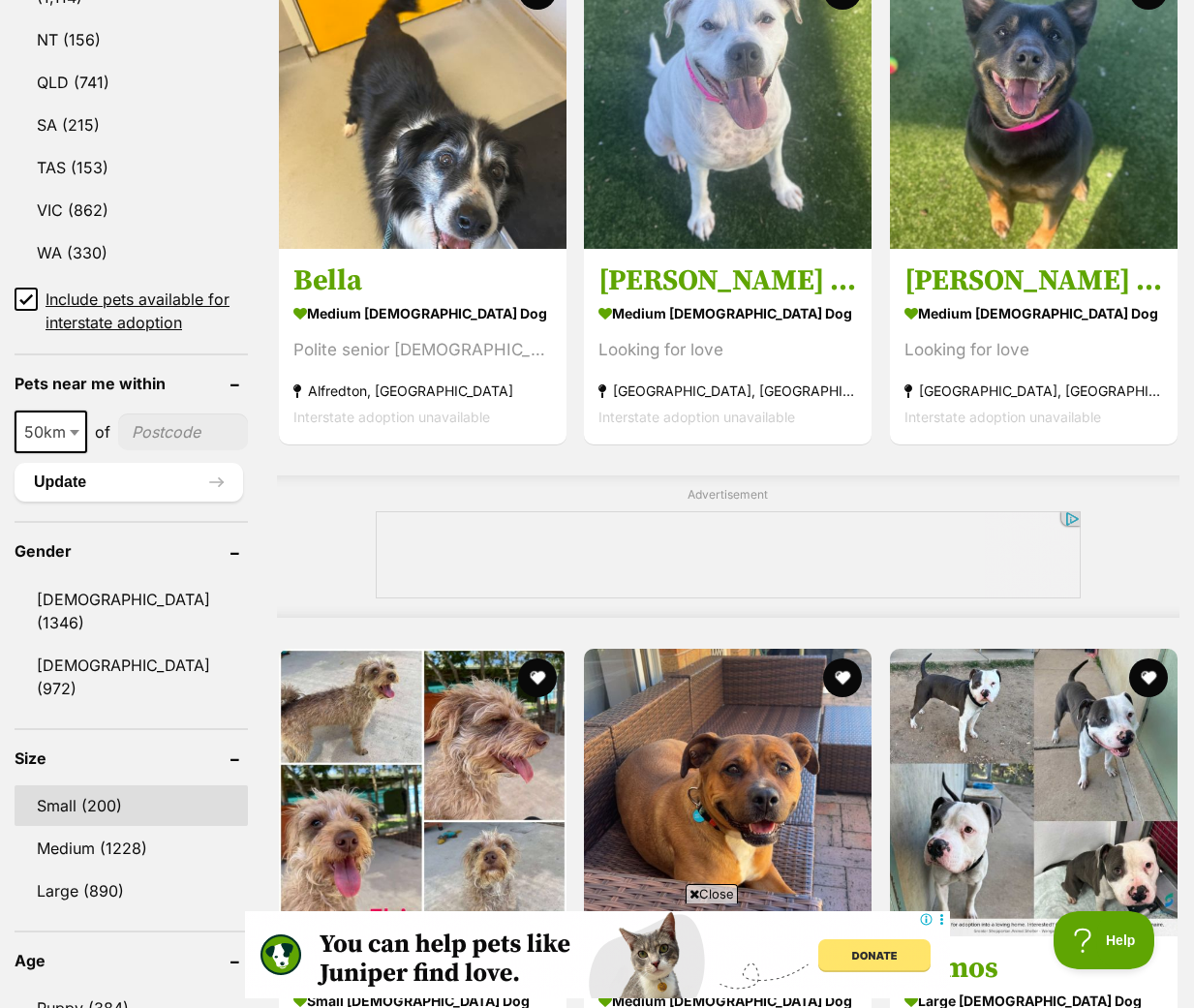
click at [94, 785] on link "Small (200)" at bounding box center [132, 805] width 234 height 41
